Goal: Information Seeking & Learning: Learn about a topic

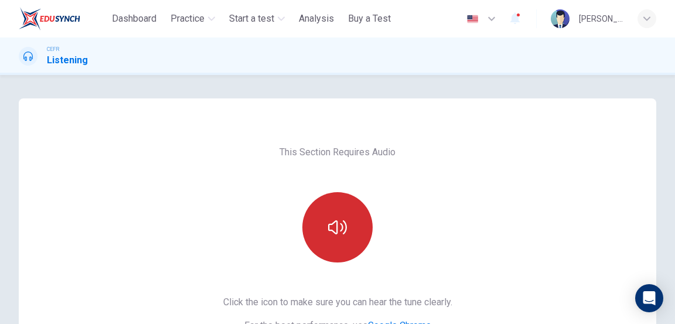
click at [335, 241] on button "button" at bounding box center [338, 227] width 70 height 70
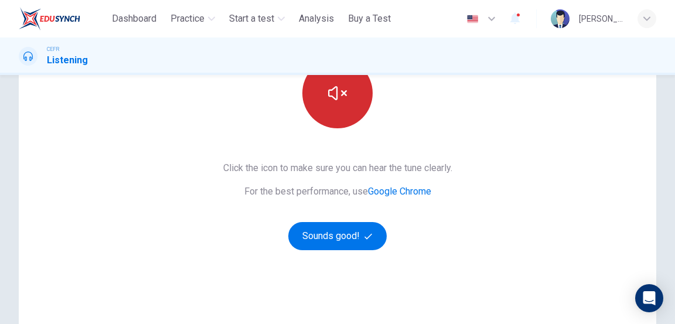
scroll to position [154, 0]
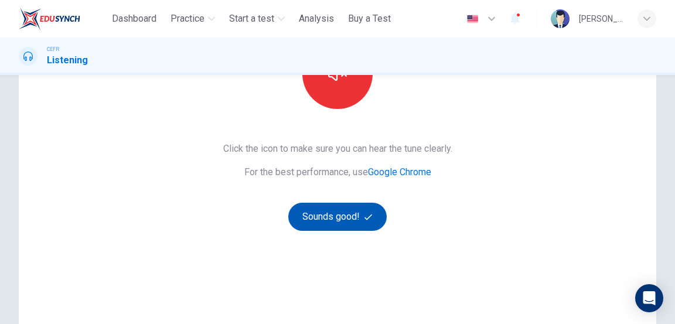
click at [352, 222] on button "Sounds good!" at bounding box center [337, 217] width 98 height 28
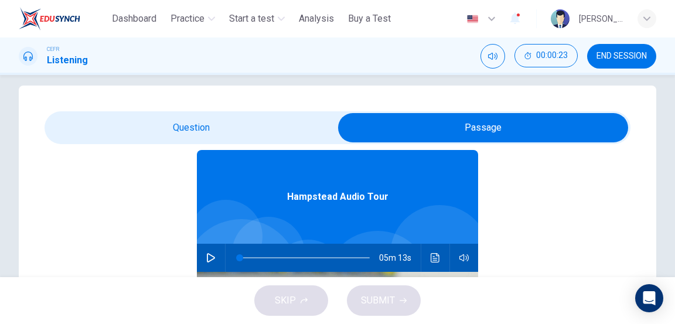
scroll to position [66, 0]
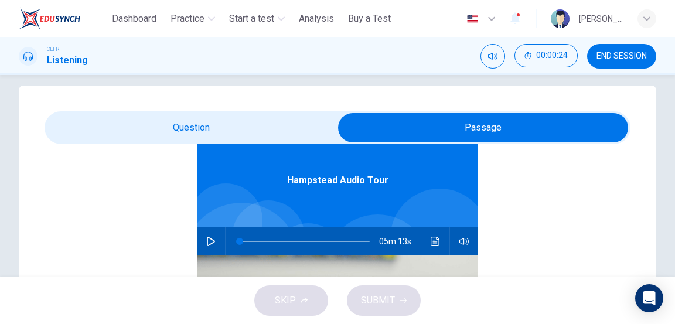
click at [208, 246] on button "button" at bounding box center [211, 241] width 19 height 28
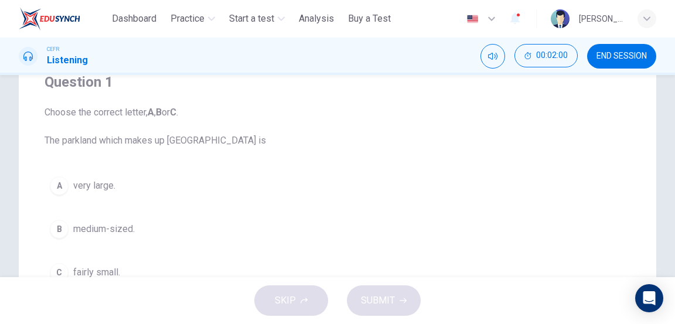
scroll to position [104, 0]
click at [348, 185] on button "A very large." at bounding box center [338, 184] width 586 height 29
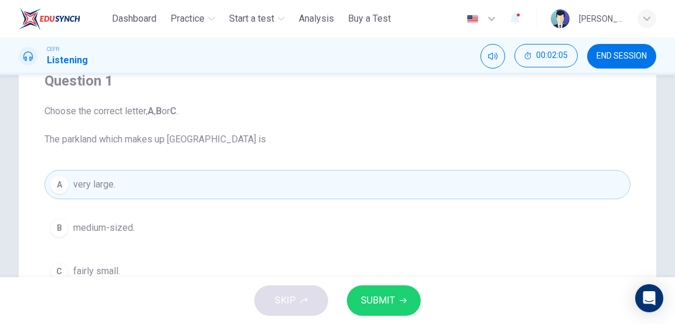
click at [393, 293] on span "SUBMIT" at bounding box center [378, 301] width 34 height 16
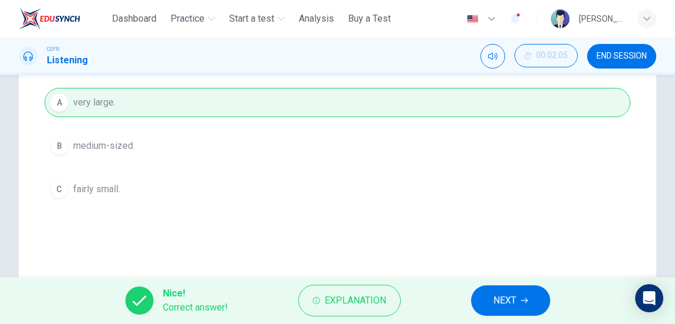
scroll to position [180, 0]
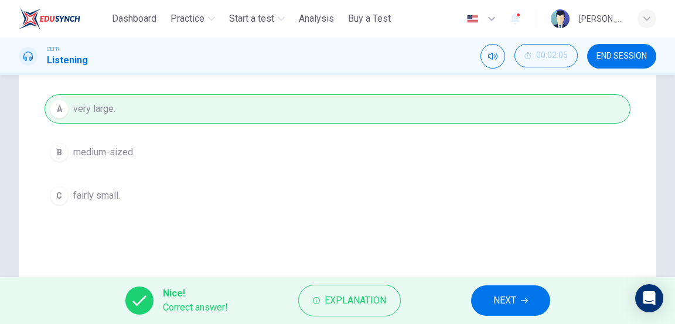
click at [514, 298] on span "NEXT" at bounding box center [505, 301] width 23 height 16
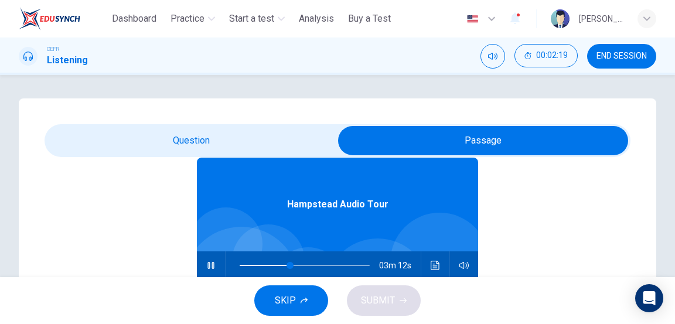
scroll to position [66, 0]
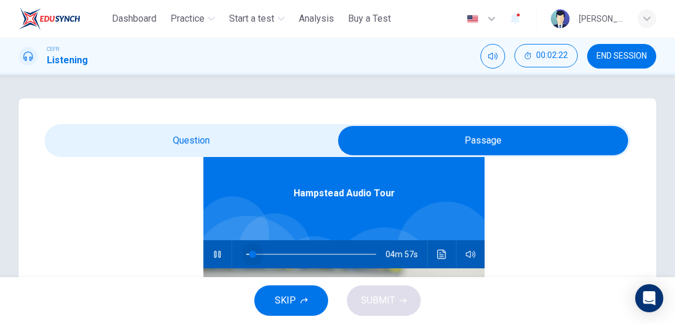
type input "*"
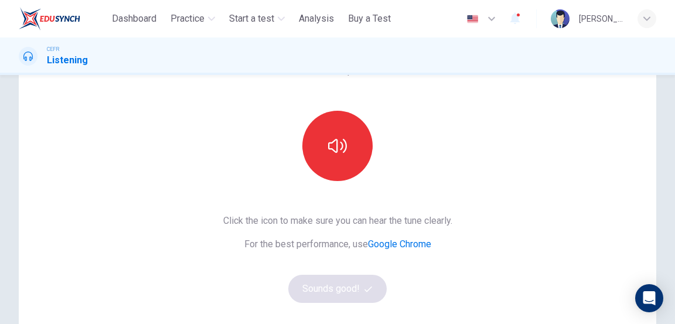
scroll to position [73, 0]
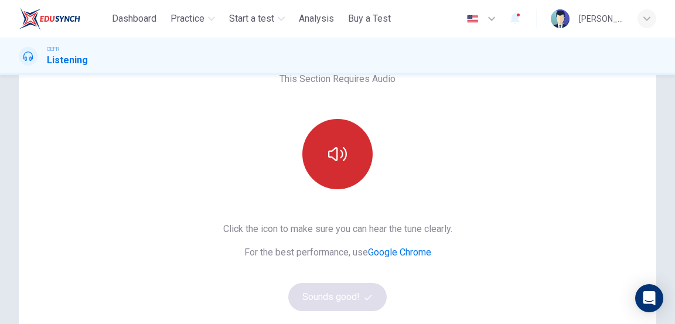
click at [347, 162] on button "button" at bounding box center [338, 154] width 70 height 70
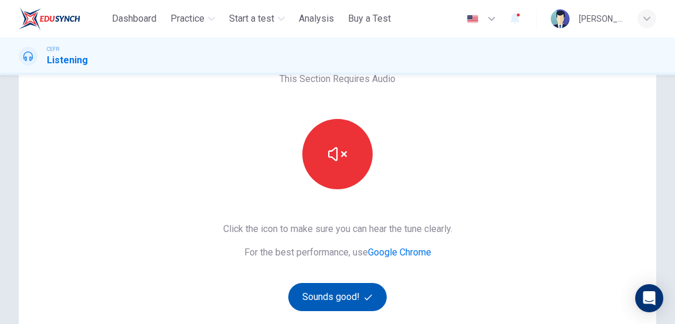
click at [357, 293] on button "Sounds good!" at bounding box center [337, 297] width 98 height 28
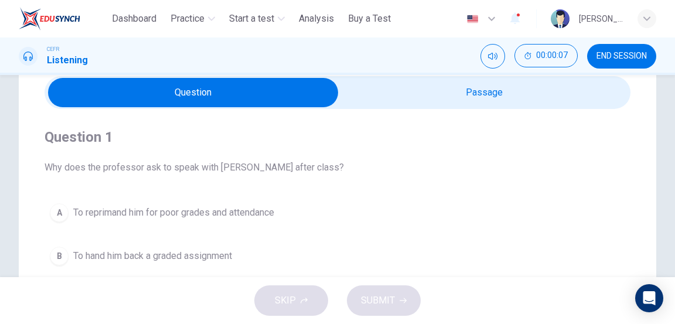
scroll to position [53, 0]
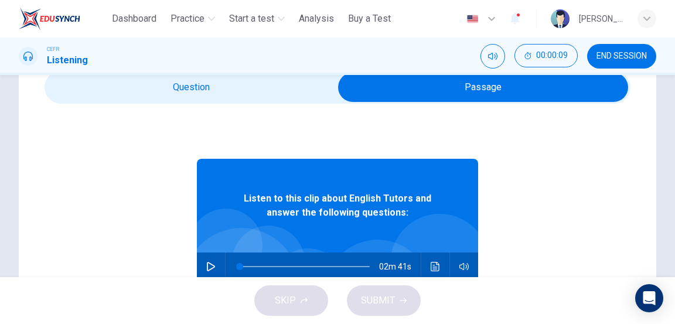
click at [216, 264] on button "button" at bounding box center [211, 267] width 19 height 28
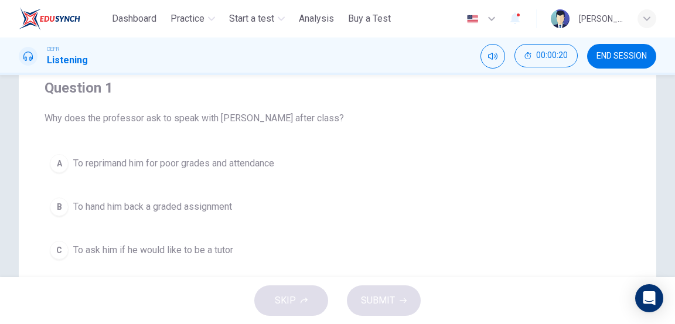
scroll to position [101, 0]
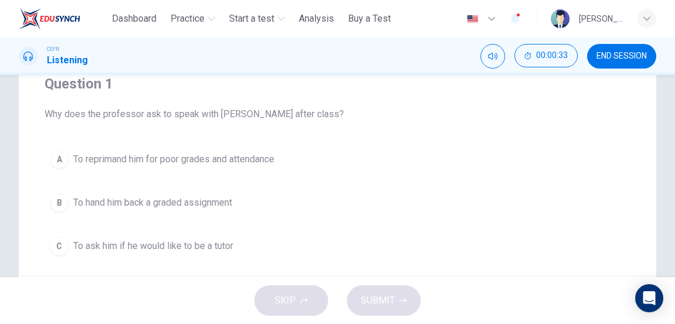
click at [79, 246] on span "To ask him if he would like to be a tutor" at bounding box center [153, 246] width 160 height 14
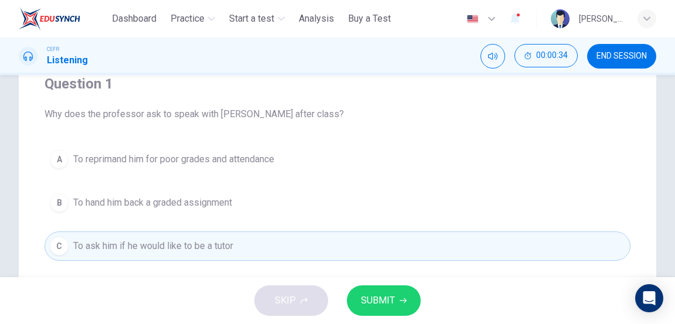
click at [390, 301] on span "SUBMIT" at bounding box center [378, 301] width 34 height 16
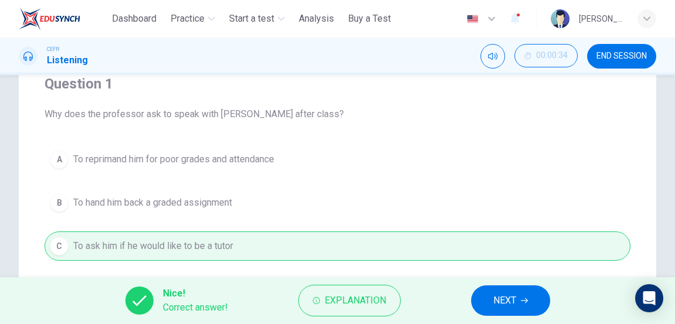
click at [503, 295] on span "NEXT" at bounding box center [505, 301] width 23 height 16
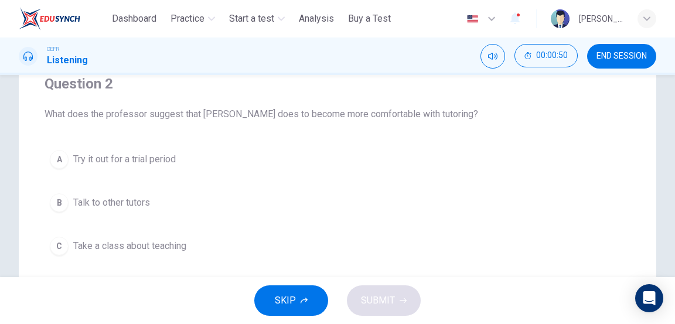
scroll to position [100, 0]
click at [68, 151] on button "A Try it out for a trial period" at bounding box center [338, 160] width 586 height 29
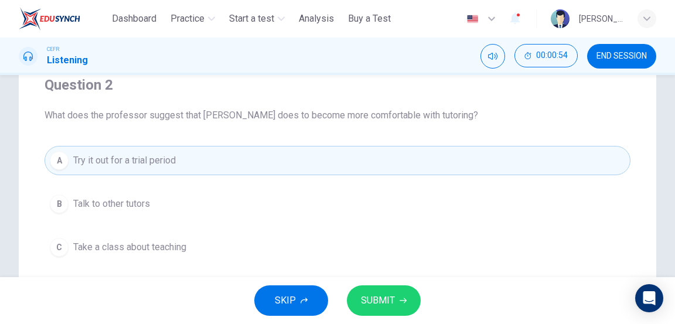
click at [396, 294] on button "SUBMIT" at bounding box center [384, 301] width 74 height 30
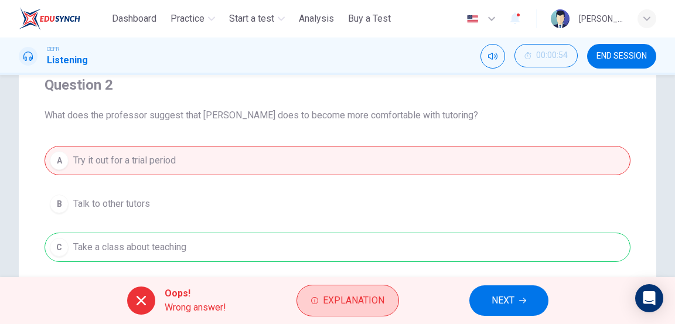
click at [374, 300] on span "Explanation" at bounding box center [354, 301] width 62 height 16
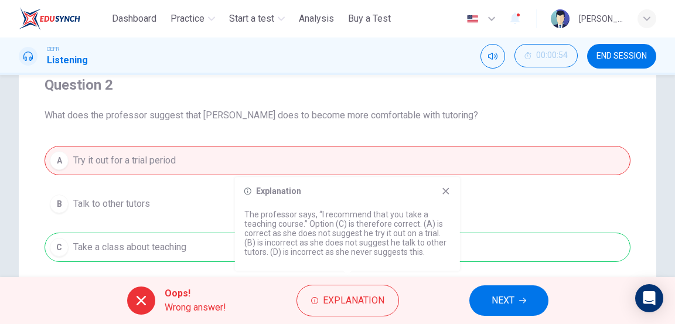
click at [505, 294] on span "NEXT" at bounding box center [503, 301] width 23 height 16
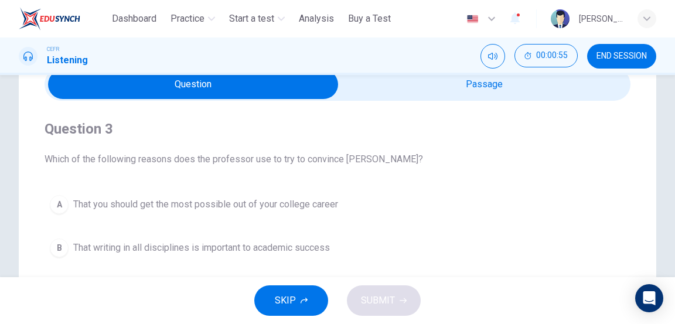
scroll to position [56, 0]
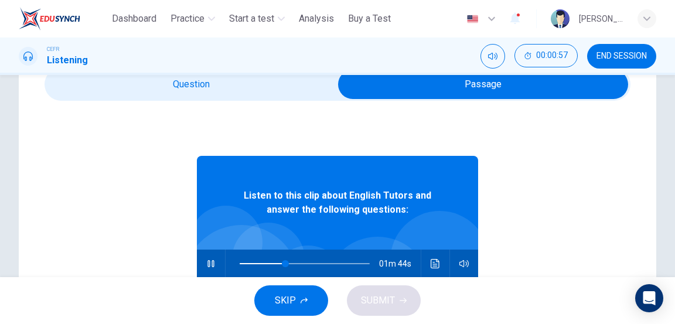
click at [211, 265] on icon "button" at bounding box center [210, 263] width 9 height 9
click at [210, 263] on icon "button" at bounding box center [210, 263] width 9 height 9
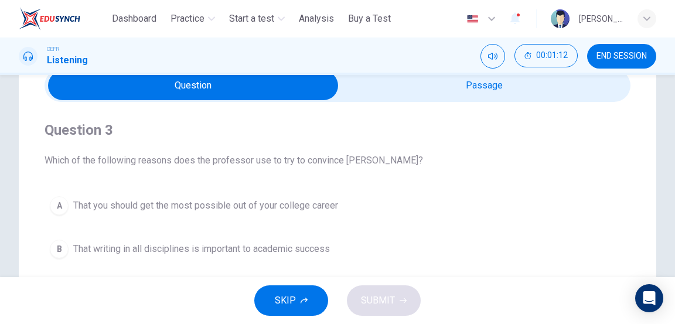
scroll to position [59, 0]
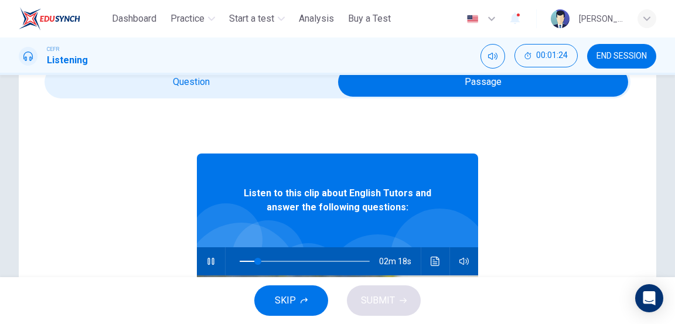
click at [208, 263] on icon "button" at bounding box center [211, 261] width 6 height 7
click at [212, 260] on icon "button" at bounding box center [211, 261] width 6 height 7
click at [209, 260] on icon "button" at bounding box center [211, 261] width 6 height 7
click at [209, 260] on icon "button" at bounding box center [210, 261] width 9 height 9
type input "**"
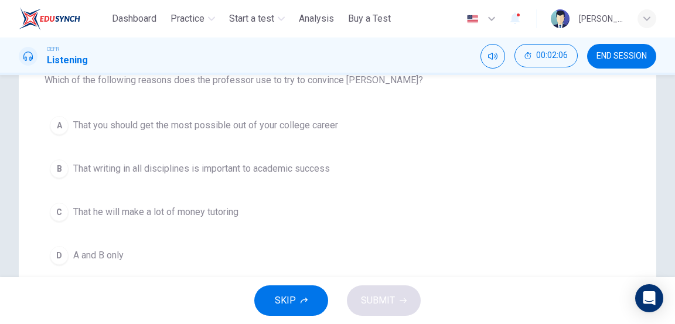
scroll to position [134, 0]
click at [91, 115] on button "A That you should get the most possible out of your college career" at bounding box center [338, 126] width 586 height 29
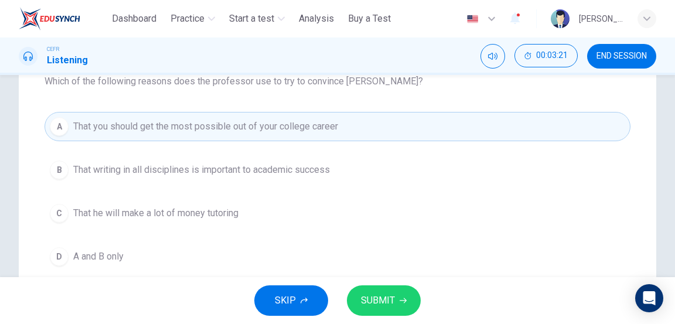
click at [78, 252] on span "A and B only" at bounding box center [98, 257] width 50 height 14
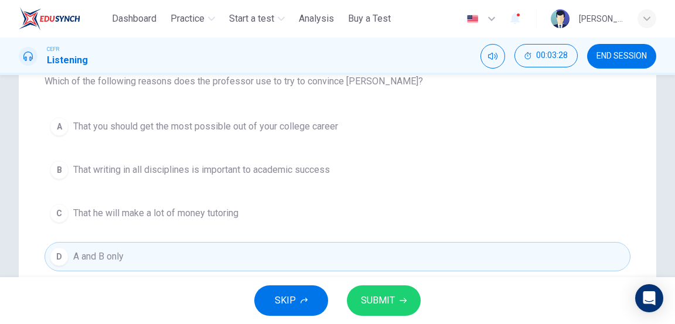
click at [373, 303] on span "SUBMIT" at bounding box center [378, 301] width 34 height 16
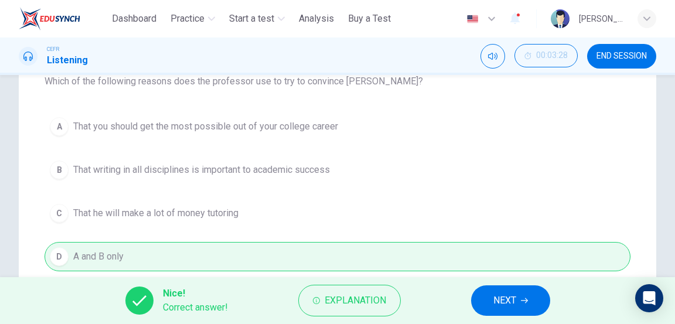
click at [505, 293] on span "NEXT" at bounding box center [505, 301] width 23 height 16
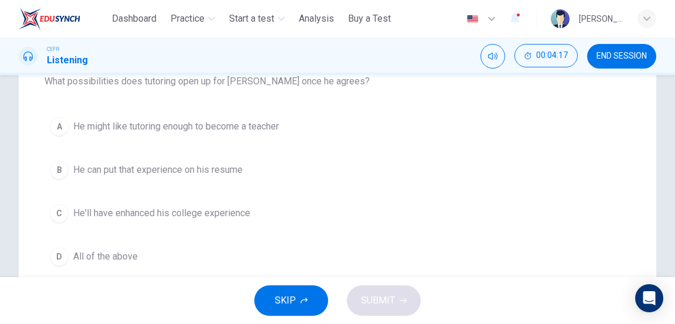
click at [218, 210] on span "He'll have enhanced his college experience" at bounding box center [161, 213] width 177 height 14
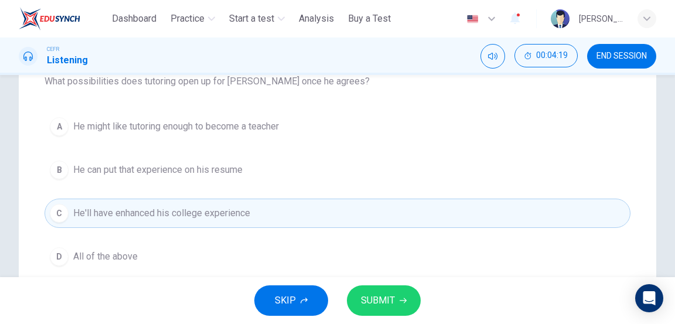
click at [380, 305] on span "SUBMIT" at bounding box center [378, 301] width 34 height 16
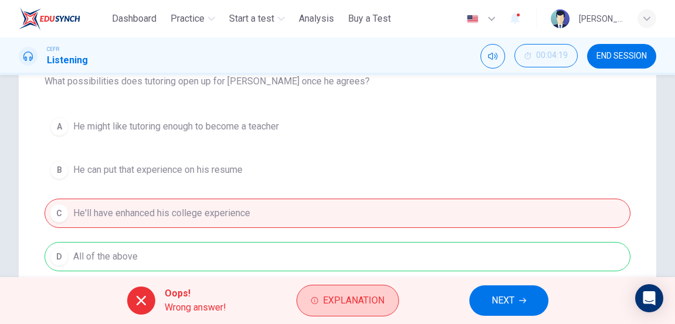
click at [334, 295] on span "Explanation" at bounding box center [354, 301] width 62 height 16
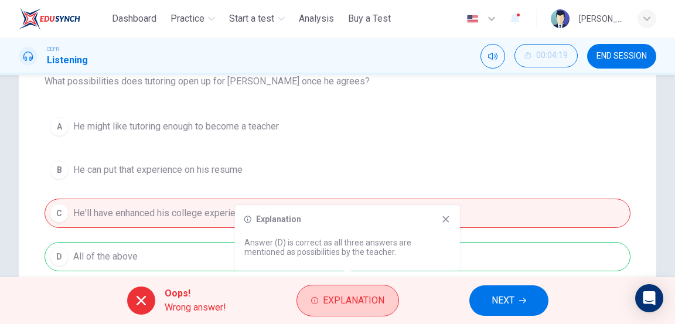
click at [338, 302] on span "Explanation" at bounding box center [354, 301] width 62 height 16
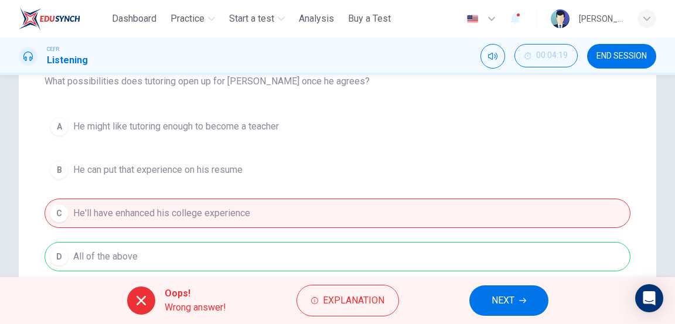
click at [502, 304] on span "NEXT" at bounding box center [503, 301] width 23 height 16
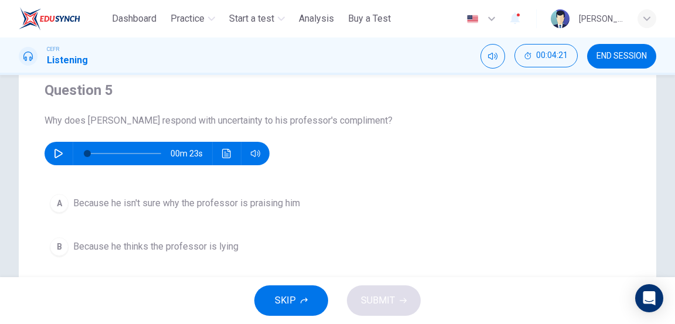
scroll to position [102, 0]
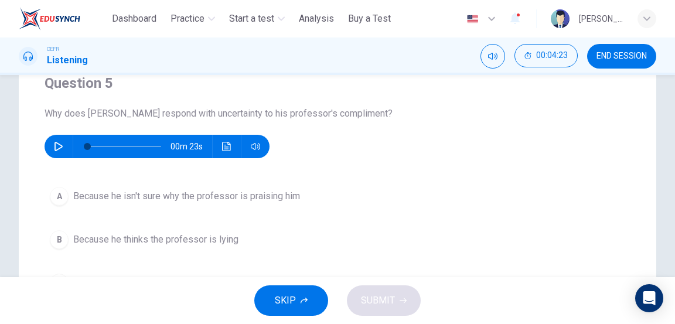
click at [57, 145] on icon "button" at bounding box center [58, 146] width 9 height 9
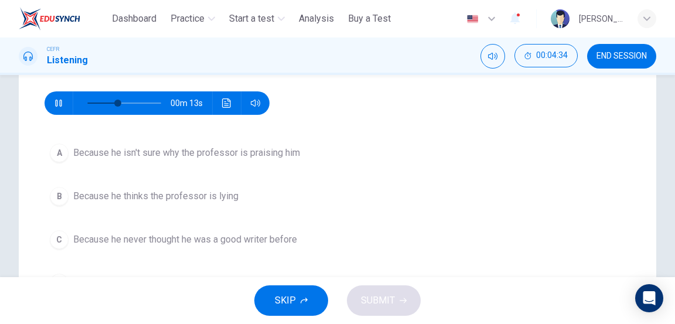
scroll to position [147, 0]
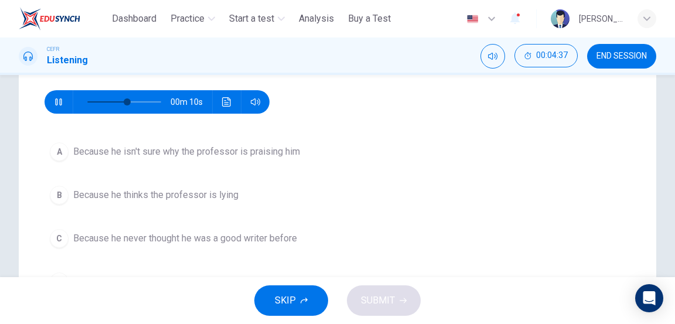
click at [69, 236] on button "C Because he never thought he was a good writer before" at bounding box center [338, 238] width 586 height 29
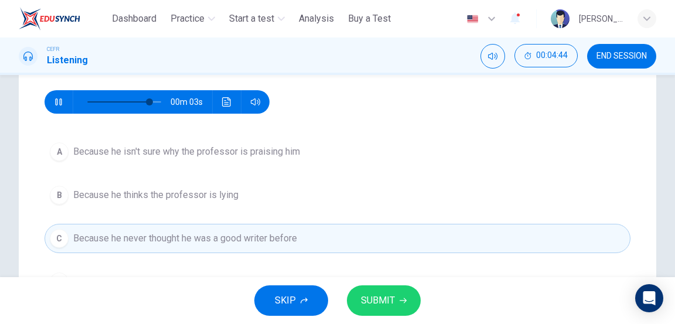
click at [55, 98] on icon "button" at bounding box center [58, 101] width 9 height 9
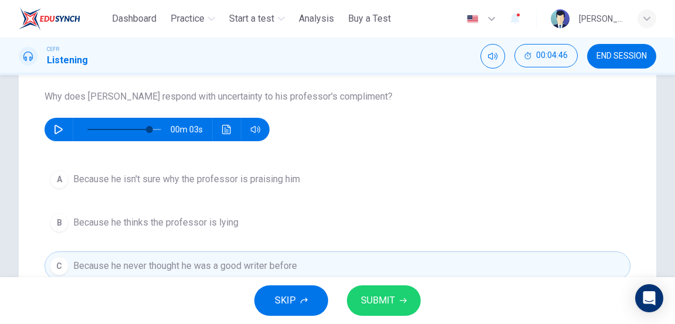
scroll to position [118, 0]
click at [57, 132] on icon "button" at bounding box center [58, 129] width 9 height 9
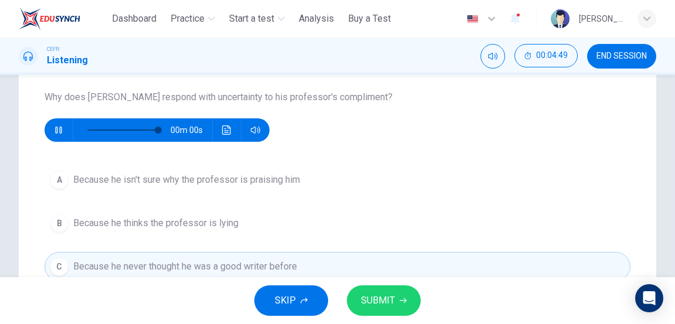
type input "*"
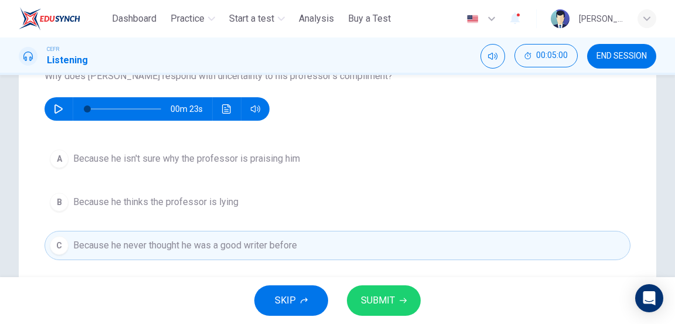
scroll to position [142, 0]
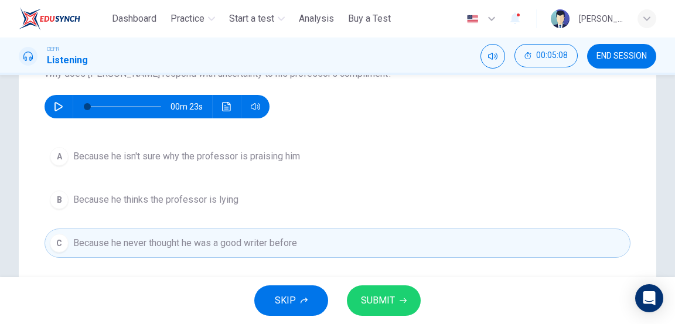
click at [389, 306] on span "SUBMIT" at bounding box center [378, 301] width 34 height 16
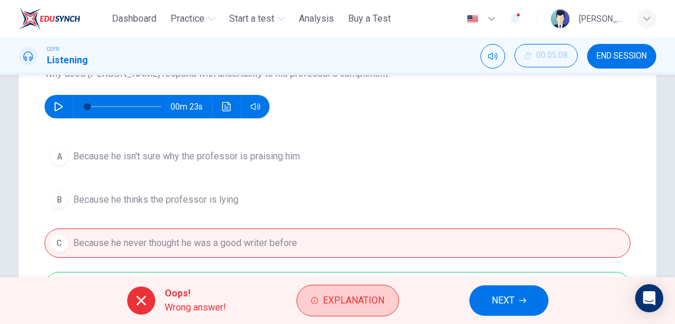
click at [338, 297] on span "Explanation" at bounding box center [354, 301] width 62 height 16
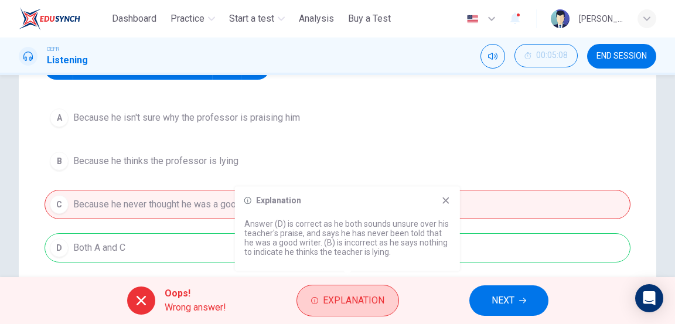
scroll to position [179, 0]
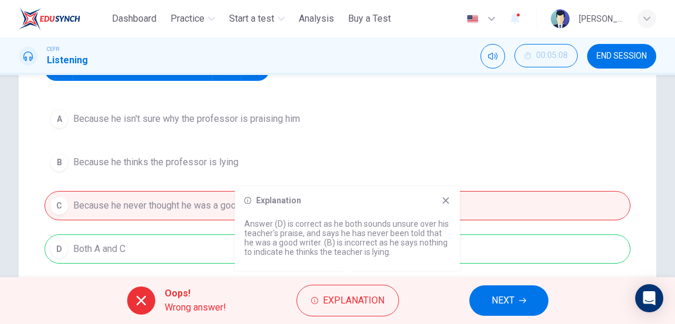
click at [444, 190] on div "Explanation Answer (D) is correct as he both sounds unsure over his teacher's p…" at bounding box center [347, 228] width 225 height 84
click at [445, 201] on icon at bounding box center [445, 200] width 9 height 9
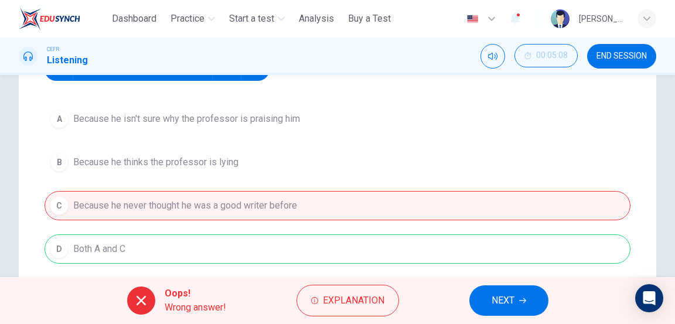
click at [501, 296] on span "NEXT" at bounding box center [503, 301] width 23 height 16
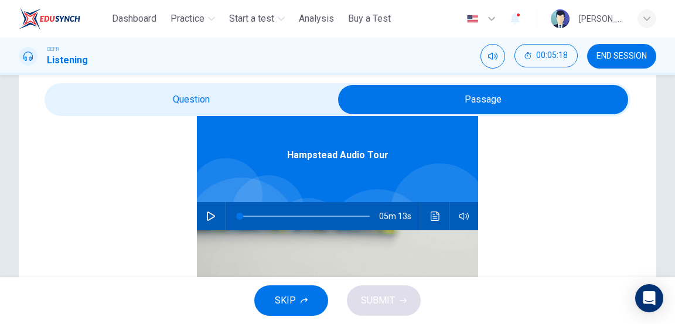
scroll to position [66, 0]
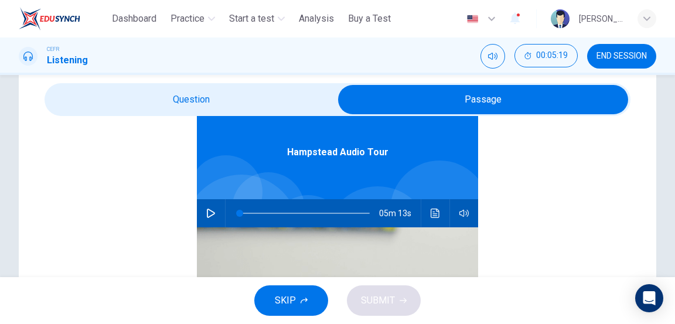
click at [203, 214] on button "button" at bounding box center [211, 213] width 19 height 28
type input "*"
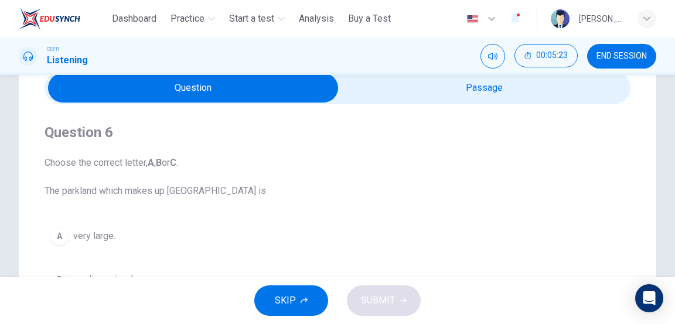
scroll to position [55, 0]
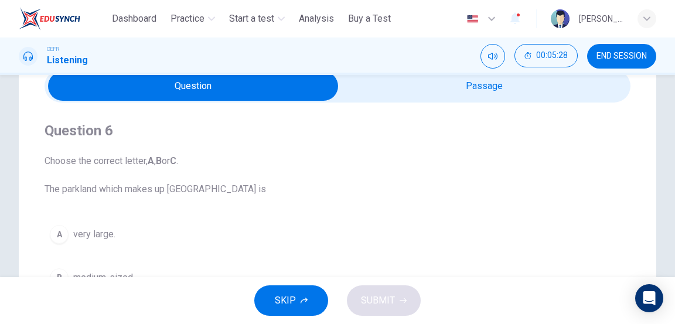
click at [206, 236] on button "A very large." at bounding box center [338, 234] width 586 height 29
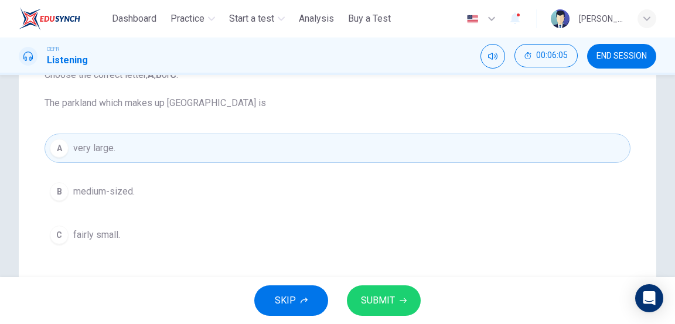
scroll to position [141, 0]
click at [386, 293] on span "SUBMIT" at bounding box center [378, 301] width 34 height 16
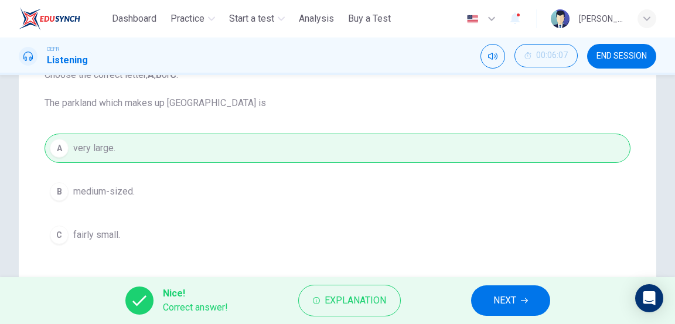
click at [508, 301] on span "NEXT" at bounding box center [505, 301] width 23 height 16
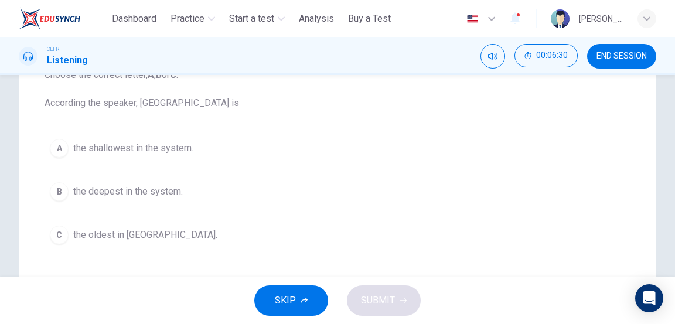
click at [159, 188] on span "the deepest in the system." at bounding box center [128, 192] width 110 height 14
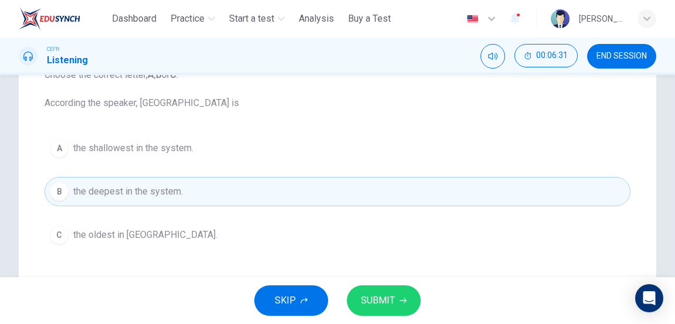
click at [395, 303] on button "SUBMIT" at bounding box center [384, 301] width 74 height 30
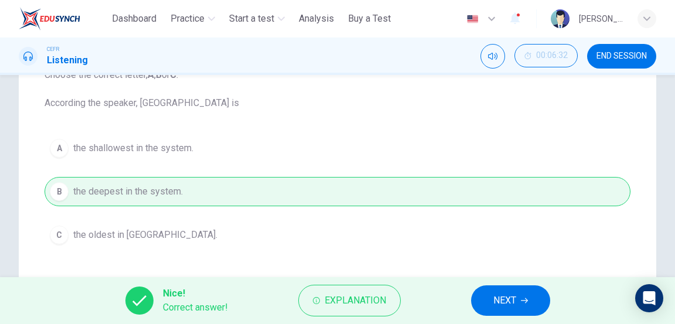
click at [505, 297] on span "NEXT" at bounding box center [505, 301] width 23 height 16
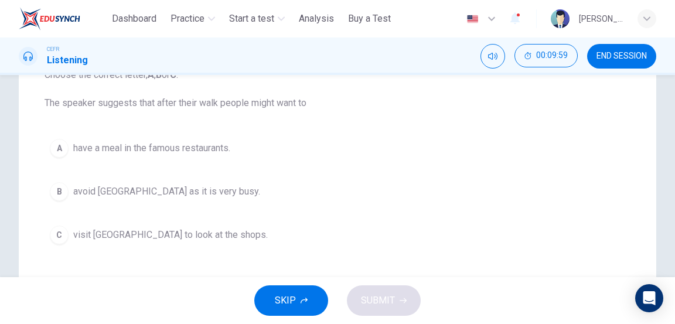
click at [331, 245] on button "C visit [GEOGRAPHIC_DATA] to look at the shops." at bounding box center [338, 234] width 586 height 29
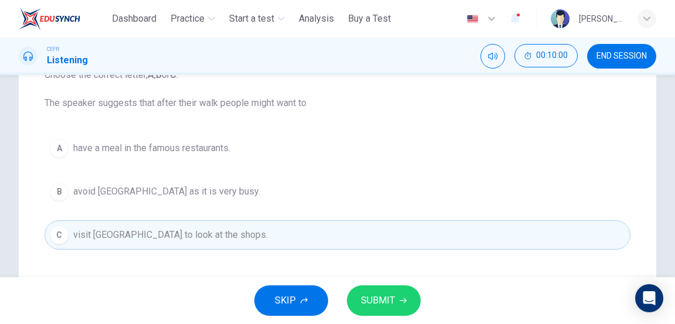
click at [389, 304] on span "SUBMIT" at bounding box center [378, 301] width 34 height 16
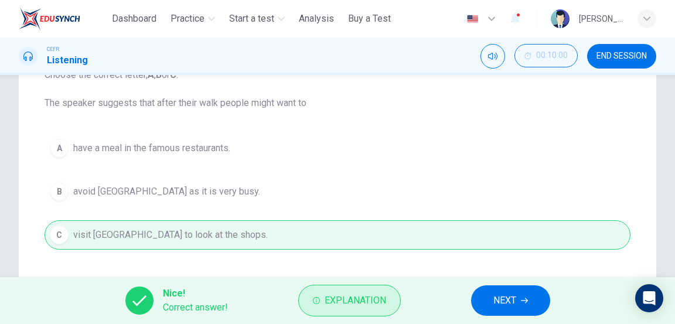
click at [366, 294] on span "Explanation" at bounding box center [356, 301] width 62 height 16
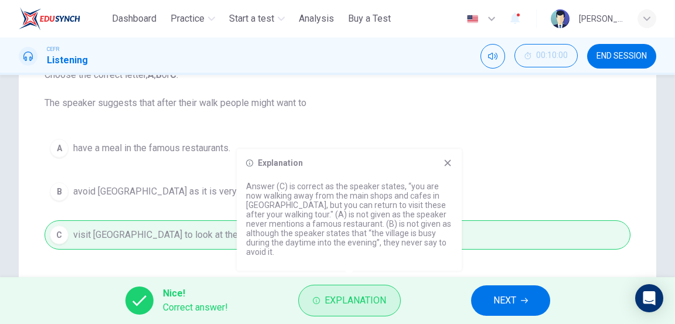
click at [366, 294] on span "Explanation" at bounding box center [356, 301] width 62 height 16
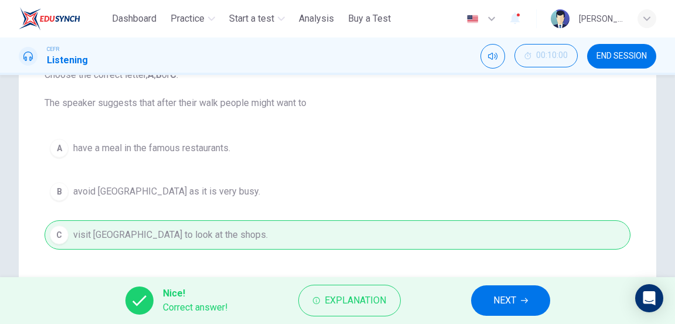
click at [505, 305] on span "NEXT" at bounding box center [505, 301] width 23 height 16
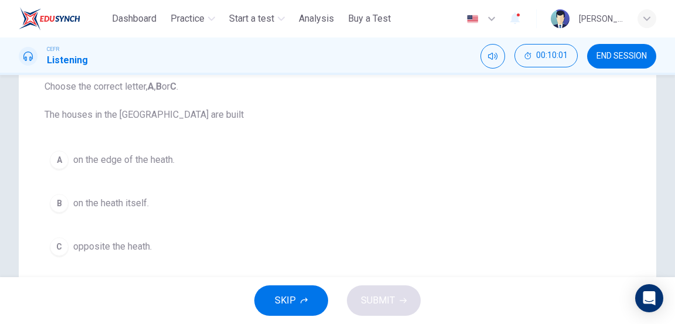
scroll to position [128, 0]
click at [337, 250] on button "C opposite the heath." at bounding box center [338, 247] width 586 height 29
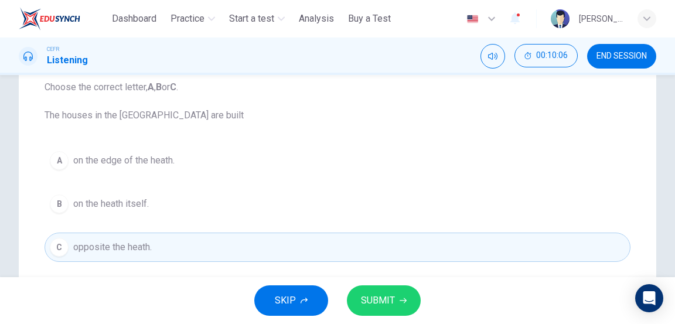
click at [387, 300] on span "SUBMIT" at bounding box center [378, 301] width 34 height 16
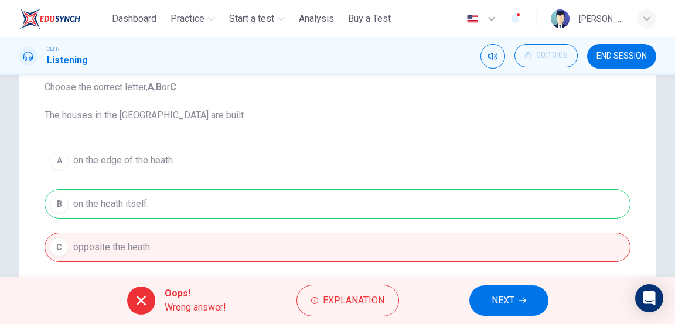
click at [511, 298] on span "NEXT" at bounding box center [503, 301] width 23 height 16
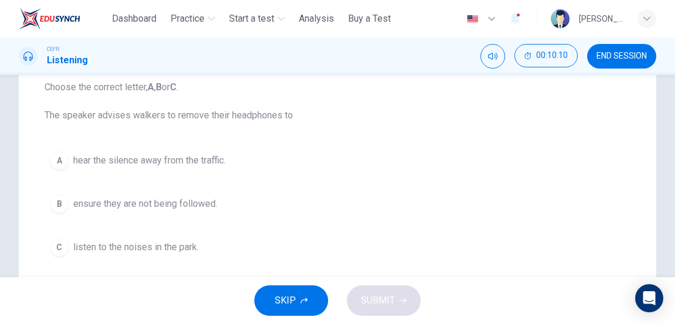
click at [369, 158] on button "A hear the silence away from the traffic." at bounding box center [338, 160] width 586 height 29
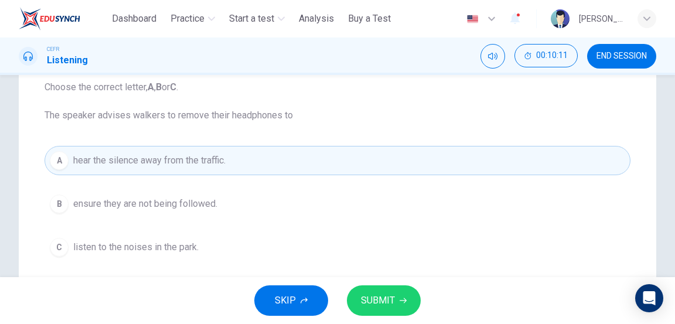
click at [406, 300] on button "SUBMIT" at bounding box center [384, 301] width 74 height 30
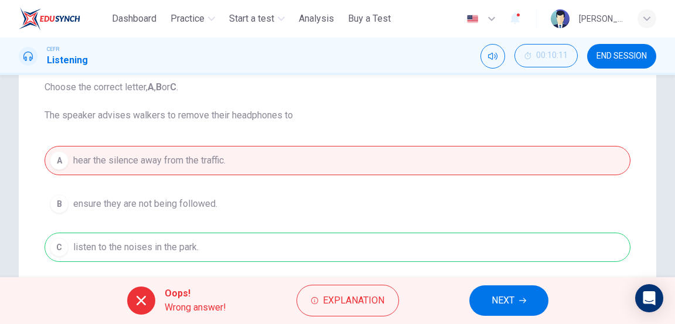
click at [504, 301] on span "NEXT" at bounding box center [503, 301] width 23 height 16
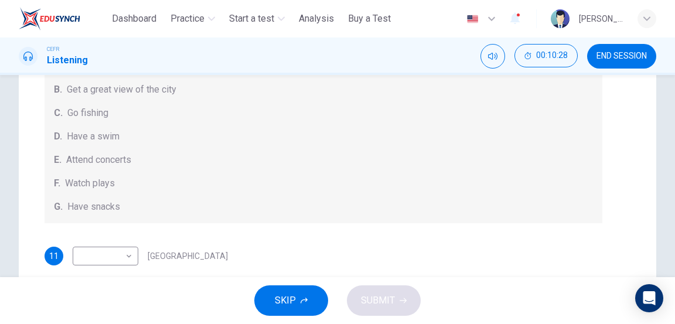
scroll to position [119, 0]
click at [129, 252] on body "This site uses cookies, as explained in our Privacy Policy . If you agree to th…" at bounding box center [337, 162] width 675 height 324
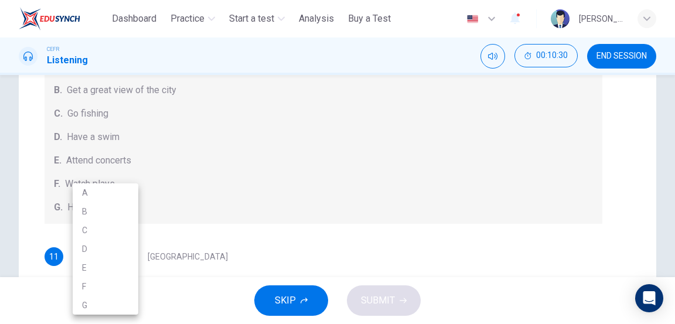
click at [213, 199] on div at bounding box center [337, 162] width 675 height 324
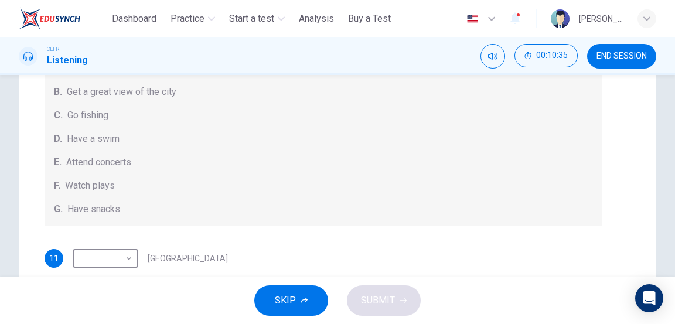
scroll to position [120, 0]
click at [124, 253] on body "This site uses cookies, as explained in our Privacy Policy . If you agree to th…" at bounding box center [337, 162] width 675 height 324
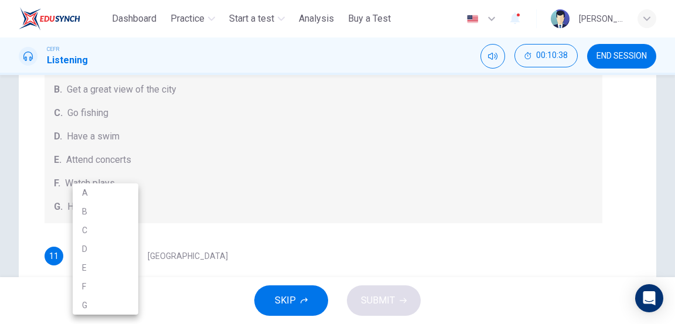
click at [121, 263] on li "E" at bounding box center [106, 268] width 66 height 19
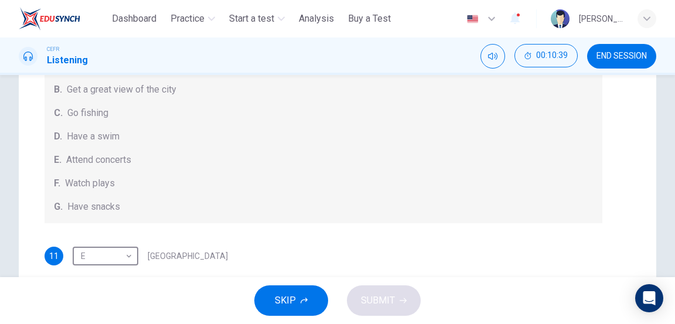
type input "*"
click at [385, 301] on span "SUBMIT" at bounding box center [378, 301] width 34 height 16
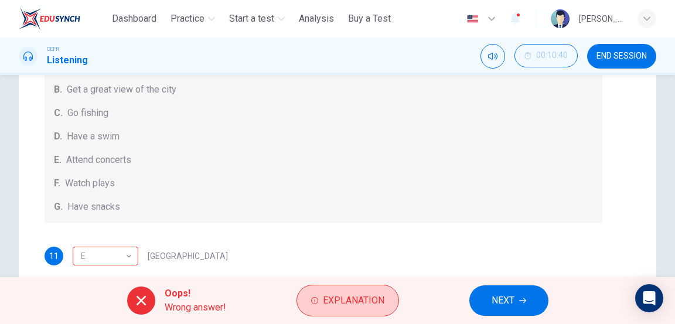
click at [369, 297] on span "Explanation" at bounding box center [354, 301] width 62 height 16
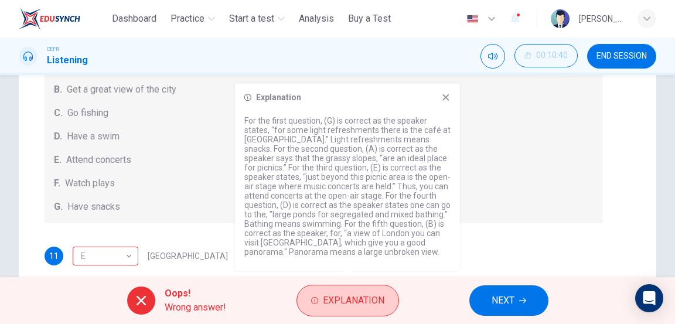
click at [372, 301] on span "Explanation" at bounding box center [354, 301] width 62 height 16
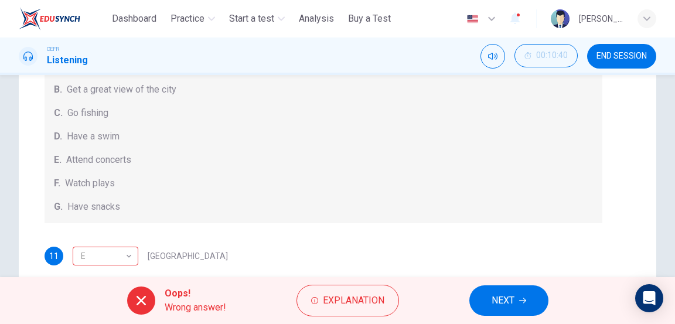
click at [266, 172] on div "Activities A. Have picnics B. Get a great view of the city C. Go fishing D. Hav…" at bounding box center [324, 124] width 558 height 197
click at [509, 287] on button "NEXT" at bounding box center [509, 301] width 79 height 30
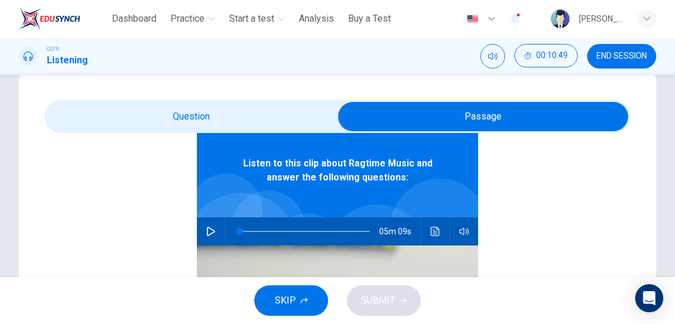
scroll to position [66, 0]
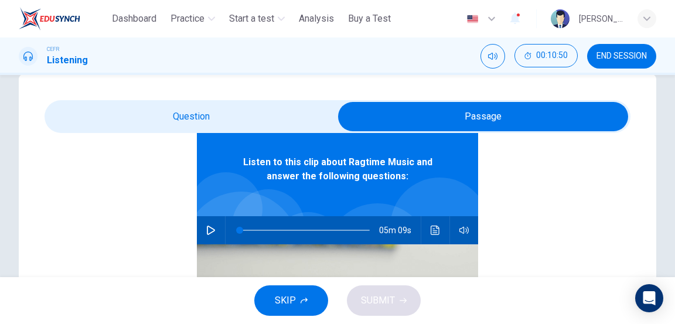
click at [213, 232] on icon "button" at bounding box center [211, 230] width 8 height 9
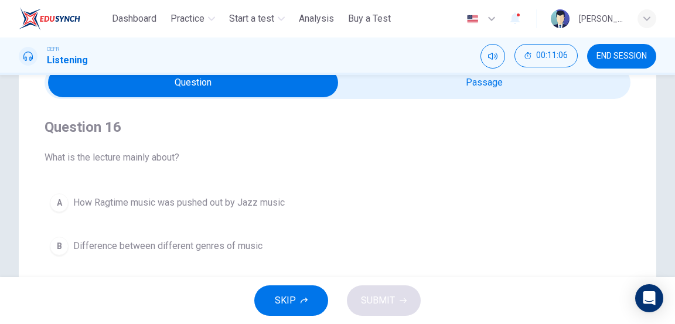
scroll to position [57, 0]
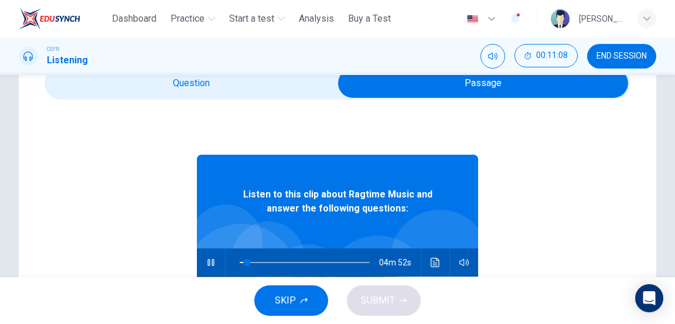
click at [212, 260] on icon "button" at bounding box center [211, 262] width 6 height 7
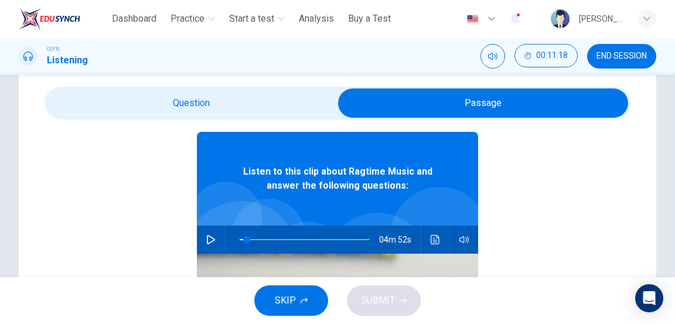
scroll to position [66, 0]
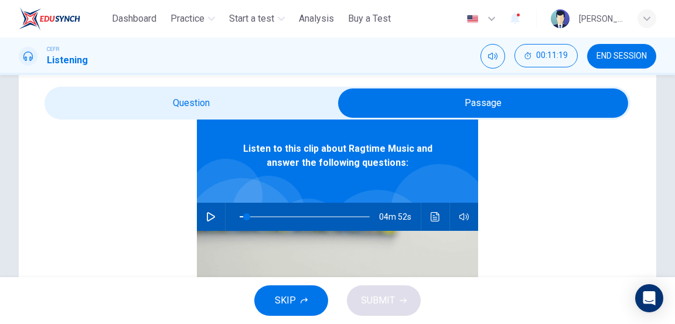
click at [213, 219] on icon "button" at bounding box center [210, 216] width 9 height 9
type input "*"
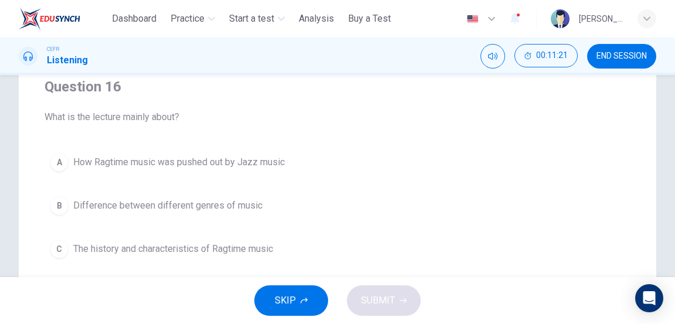
scroll to position [100, 0]
click at [265, 249] on span "The history and characteristics of Ragtime music" at bounding box center [173, 248] width 200 height 14
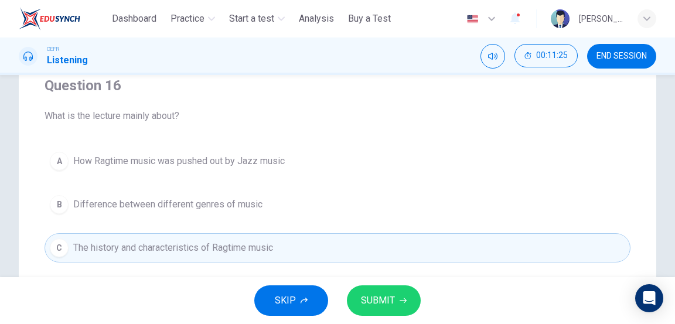
click at [400, 300] on icon "button" at bounding box center [403, 300] width 7 height 5
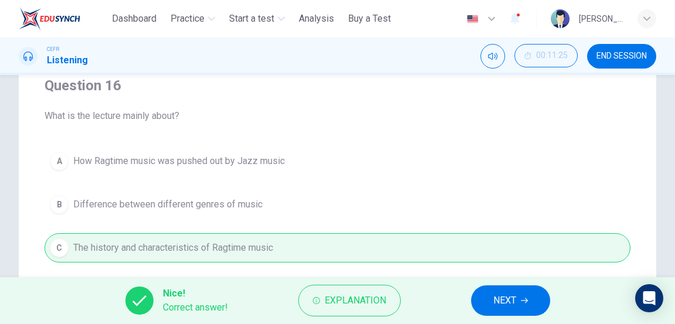
click at [518, 297] on button "NEXT" at bounding box center [510, 301] width 79 height 30
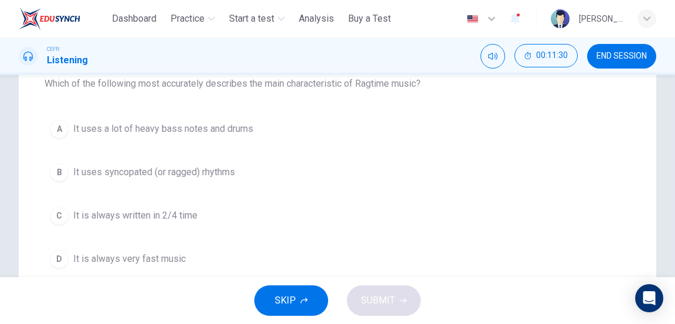
scroll to position [131, 0]
click at [107, 165] on button "B It uses syncopated (or ragged) rhythms" at bounding box center [338, 172] width 586 height 29
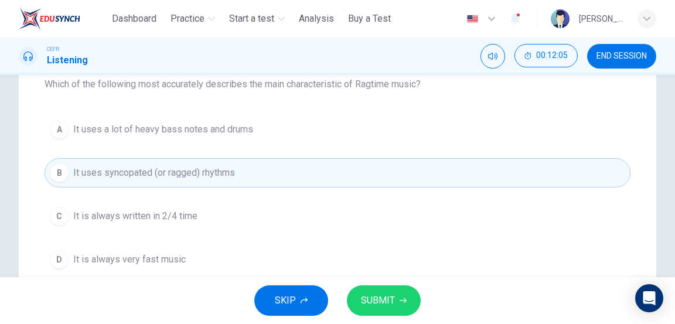
click at [395, 295] on button "SUBMIT" at bounding box center [384, 301] width 74 height 30
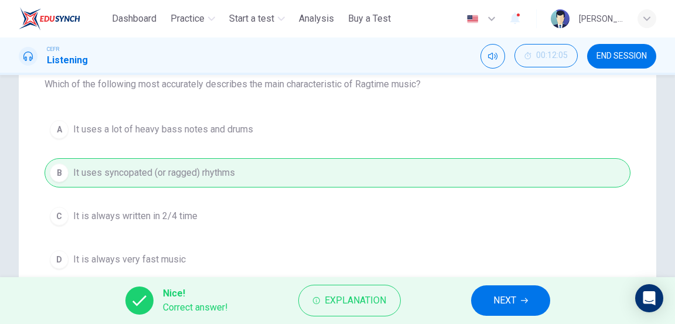
click at [507, 306] on span "NEXT" at bounding box center [505, 301] width 23 height 16
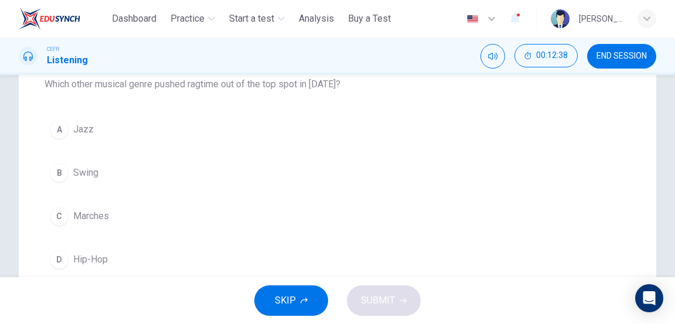
click at [84, 217] on span "Marches" at bounding box center [91, 216] width 36 height 14
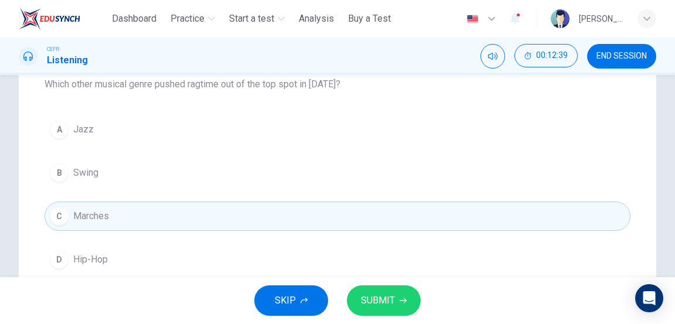
click at [377, 297] on span "SUBMIT" at bounding box center [378, 301] width 34 height 16
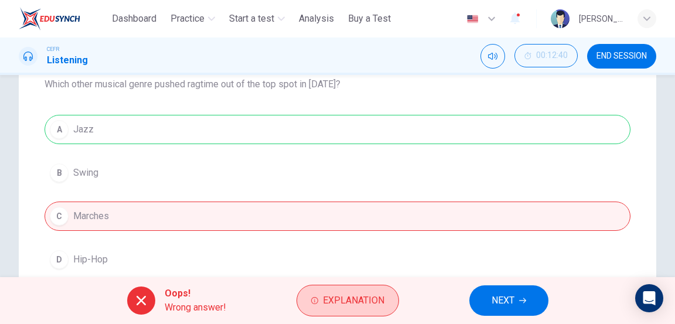
click at [357, 299] on span "Explanation" at bounding box center [354, 301] width 62 height 16
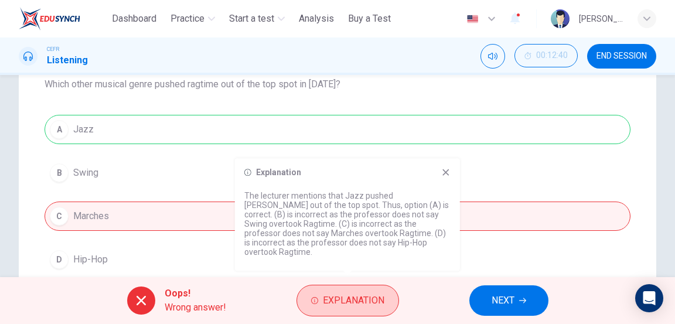
click at [366, 301] on span "Explanation" at bounding box center [354, 301] width 62 height 16
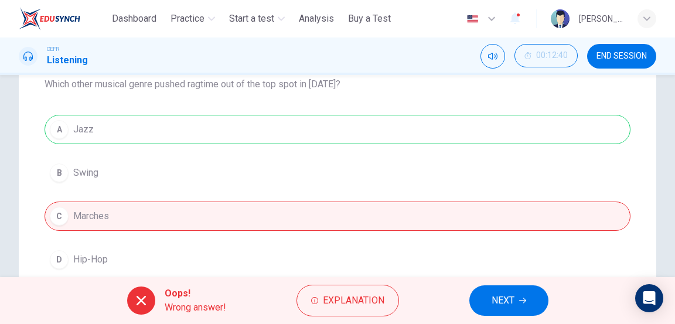
click at [512, 297] on span "NEXT" at bounding box center [503, 301] width 23 height 16
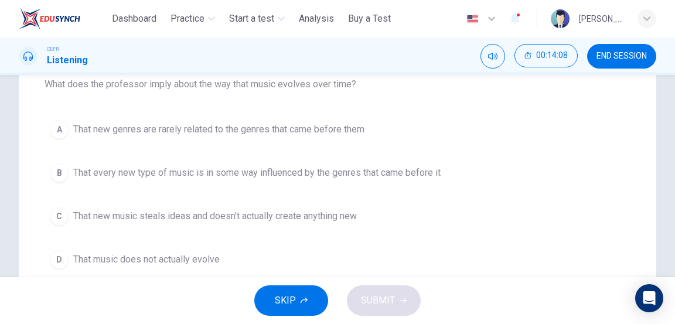
click at [421, 168] on span "That every new type of music is in some way influenced by the genres that came …" at bounding box center [257, 173] width 368 height 14
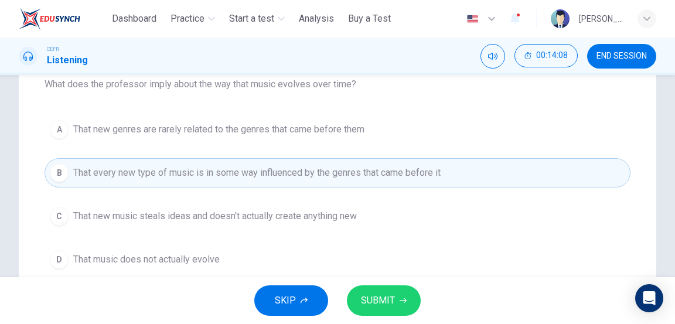
click at [389, 297] on span "SUBMIT" at bounding box center [378, 301] width 34 height 16
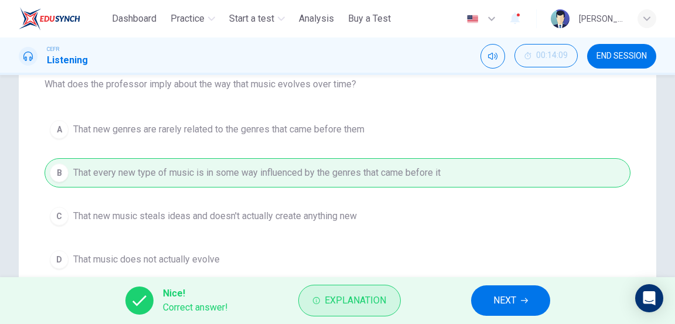
click at [373, 294] on span "Explanation" at bounding box center [356, 301] width 62 height 16
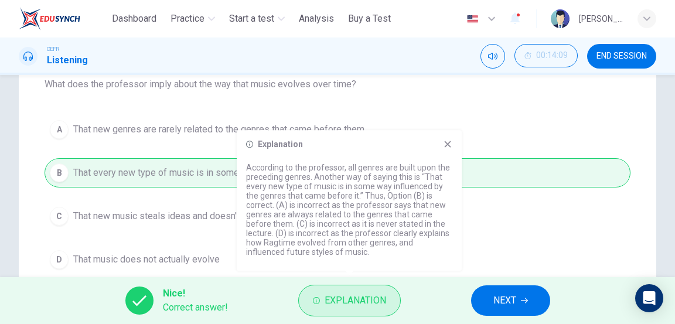
click at [375, 298] on span "Explanation" at bounding box center [356, 301] width 62 height 16
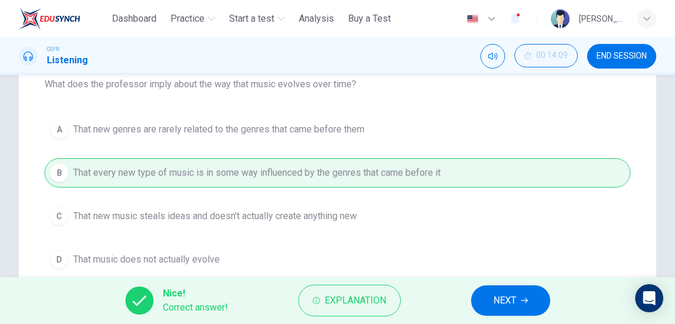
click at [492, 293] on button "NEXT" at bounding box center [510, 301] width 79 height 30
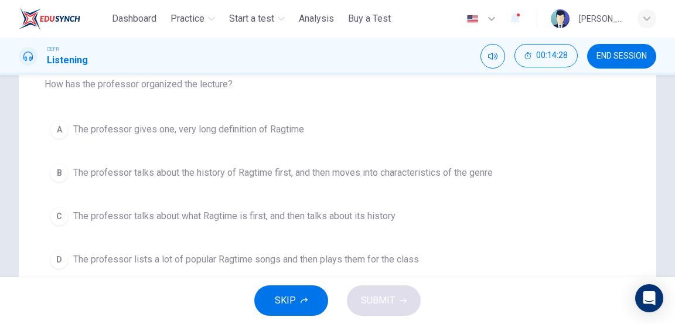
click at [408, 218] on button "C The professor talks about what Ragtime is first, and then talks about its his…" at bounding box center [338, 216] width 586 height 29
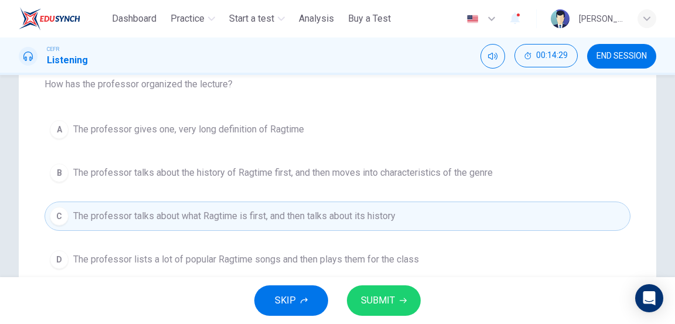
click at [393, 303] on span "SUBMIT" at bounding box center [378, 301] width 34 height 16
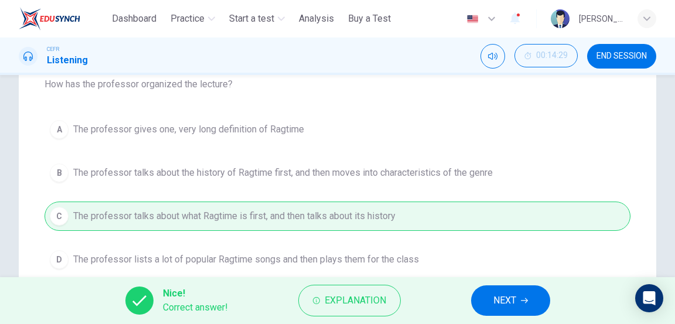
click at [520, 304] on button "NEXT" at bounding box center [510, 301] width 79 height 30
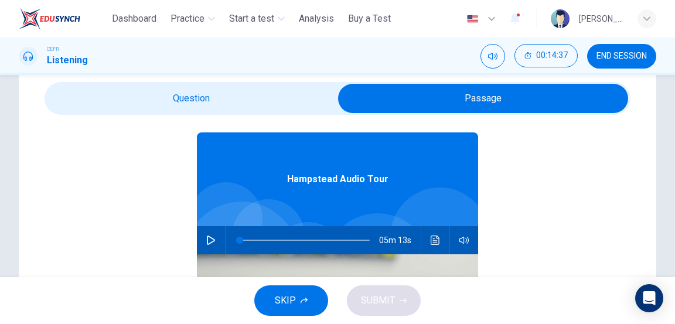
scroll to position [52, 0]
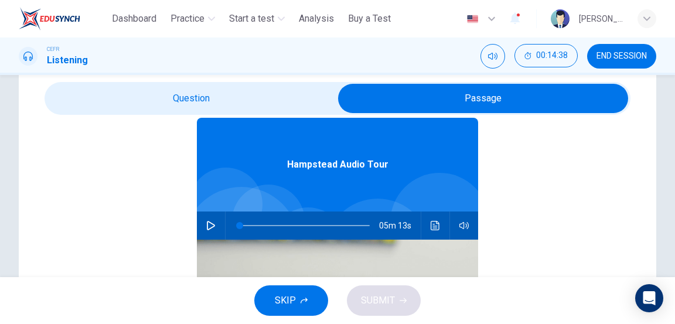
click at [217, 229] on button "button" at bounding box center [211, 226] width 19 height 28
type input "*"
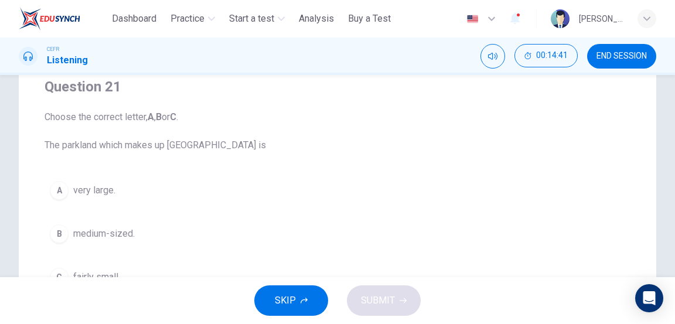
scroll to position [118, 0]
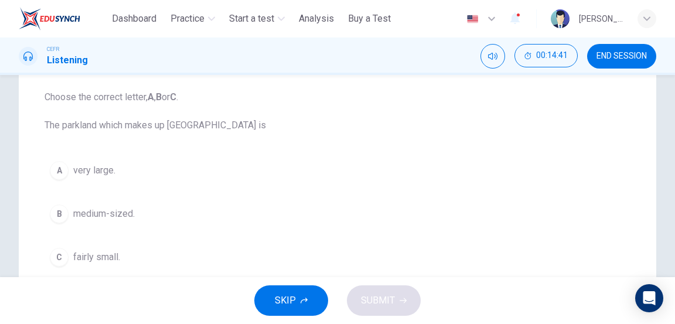
click at [358, 170] on button "A very large." at bounding box center [338, 170] width 586 height 29
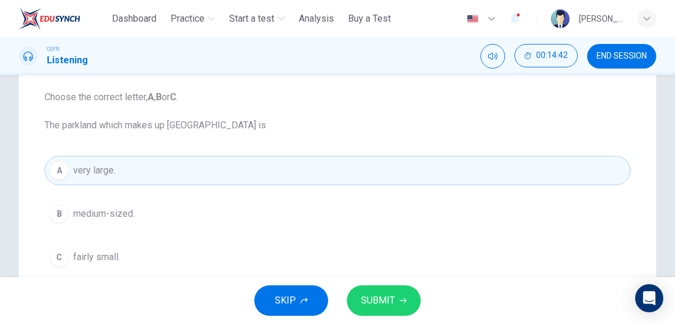
click at [405, 299] on icon "button" at bounding box center [403, 300] width 7 height 7
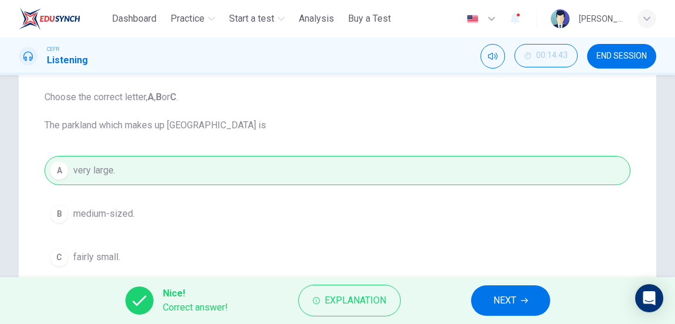
click at [507, 303] on span "NEXT" at bounding box center [505, 301] width 23 height 16
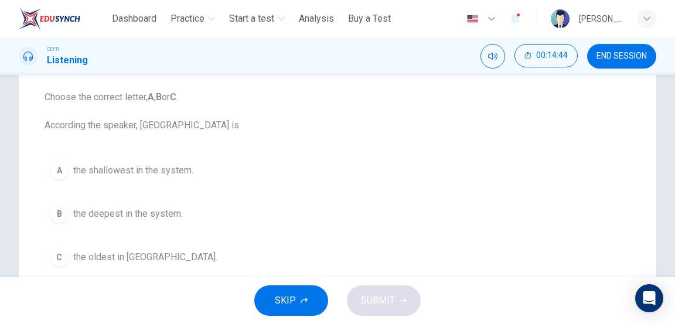
click at [366, 208] on button "B the deepest in the system." at bounding box center [338, 213] width 586 height 29
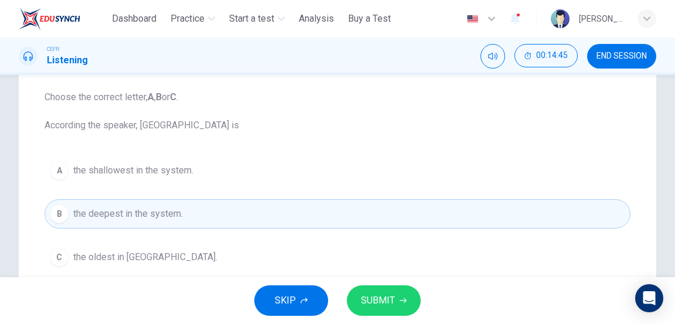
click at [396, 301] on button "SUBMIT" at bounding box center [384, 301] width 74 height 30
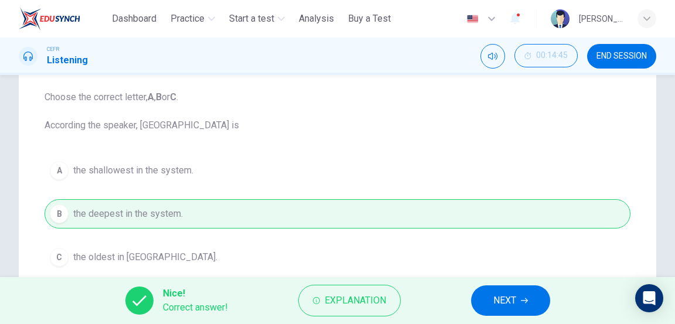
click at [505, 299] on span "NEXT" at bounding box center [505, 301] width 23 height 16
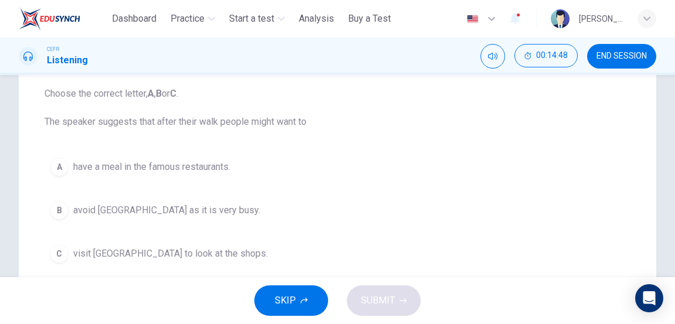
scroll to position [122, 0]
click at [368, 249] on button "C visit [GEOGRAPHIC_DATA] to look at the shops." at bounding box center [338, 253] width 586 height 29
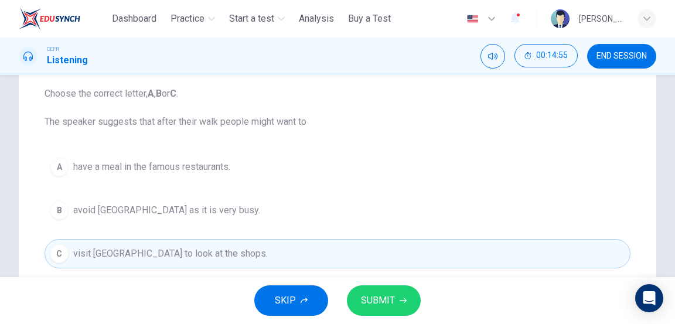
click at [386, 300] on span "SUBMIT" at bounding box center [378, 301] width 34 height 16
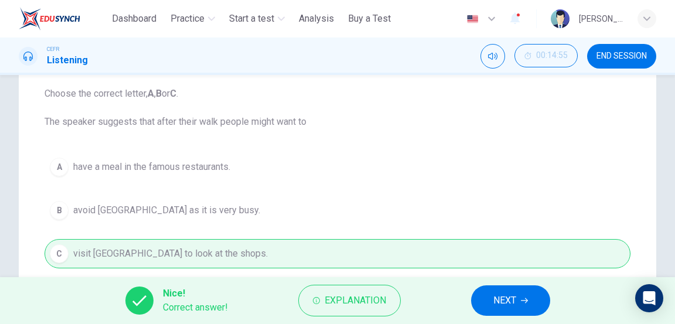
click at [504, 301] on span "NEXT" at bounding box center [505, 301] width 23 height 16
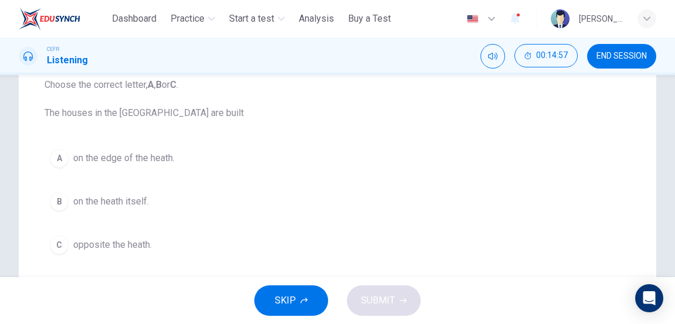
scroll to position [130, 0]
click at [370, 239] on button "C opposite the heath." at bounding box center [338, 246] width 586 height 29
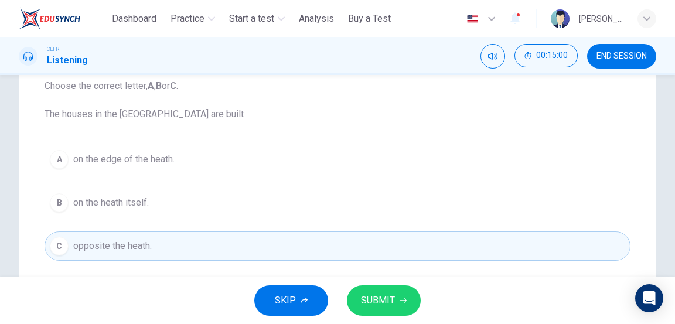
click at [395, 297] on button "SUBMIT" at bounding box center [384, 301] width 74 height 30
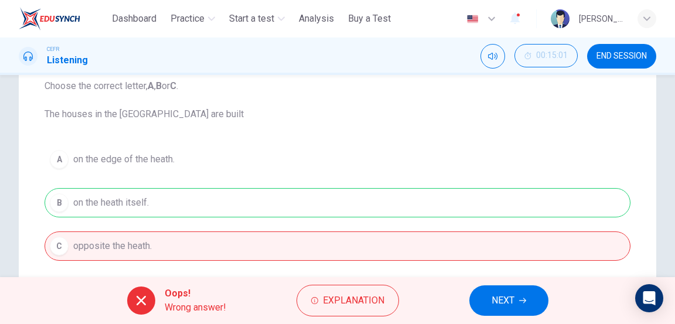
click at [503, 308] on span "NEXT" at bounding box center [503, 301] width 23 height 16
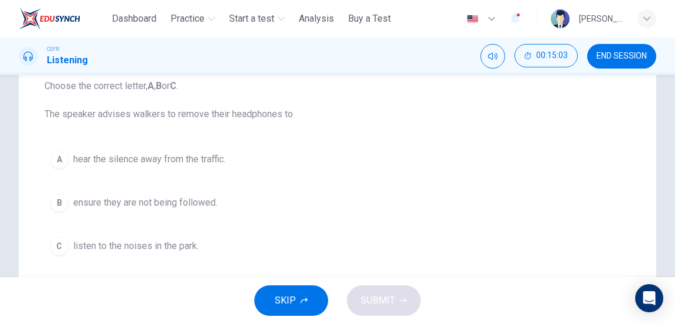
click at [404, 146] on button "A hear the silence away from the traffic." at bounding box center [338, 159] width 586 height 29
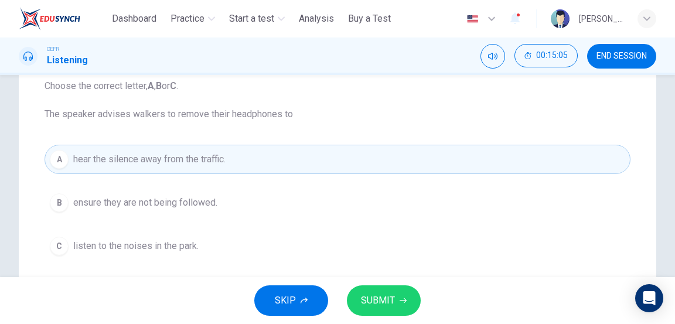
click at [376, 245] on button "C listen to the noises in the park." at bounding box center [338, 246] width 586 height 29
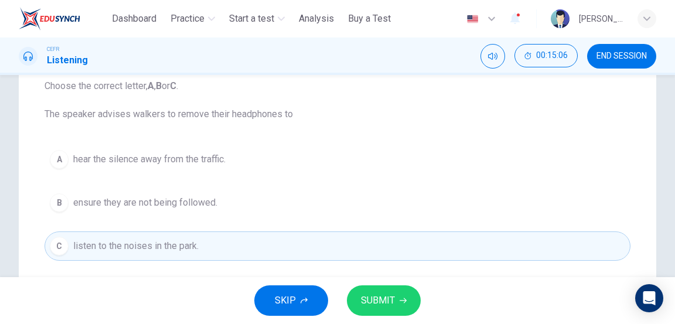
click at [388, 300] on span "SUBMIT" at bounding box center [378, 301] width 34 height 16
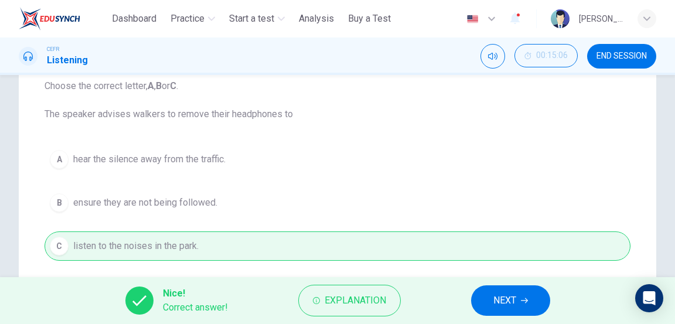
click at [501, 303] on span "NEXT" at bounding box center [505, 301] width 23 height 16
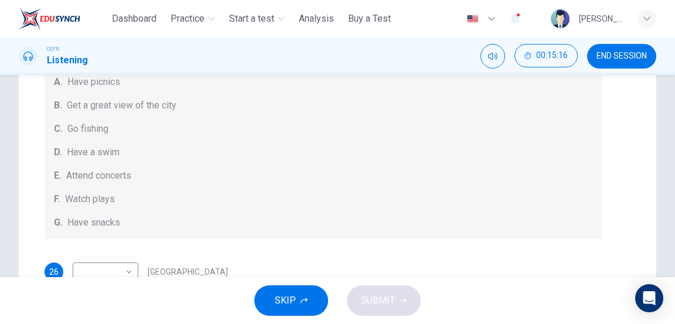
scroll to position [120, 0]
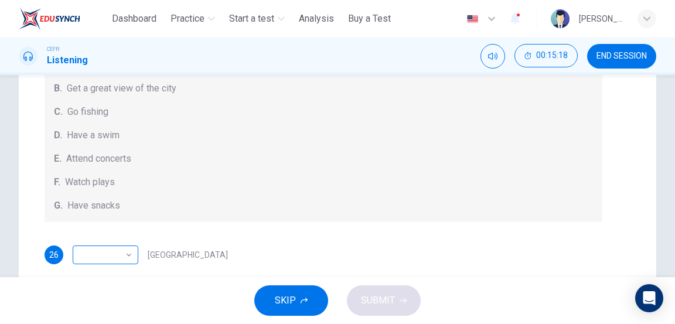
click at [123, 254] on body "This site uses cookies, as explained in our Privacy Policy . If you agree to th…" at bounding box center [337, 162] width 675 height 324
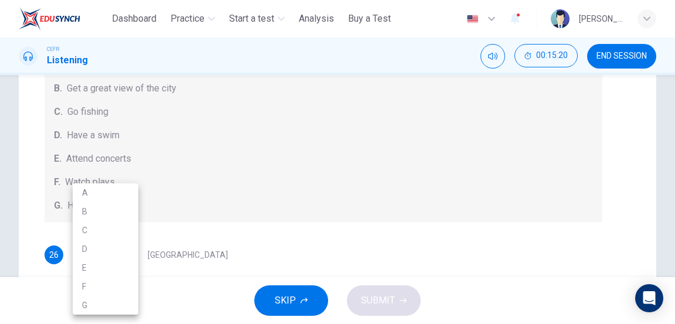
click at [108, 305] on li "G" at bounding box center [106, 305] width 66 height 19
type input "*"
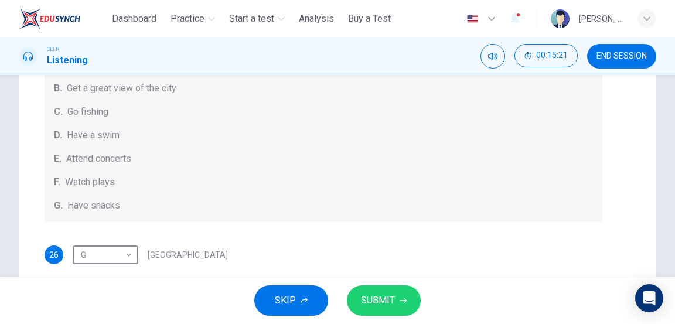
click at [389, 296] on span "SUBMIT" at bounding box center [378, 301] width 34 height 16
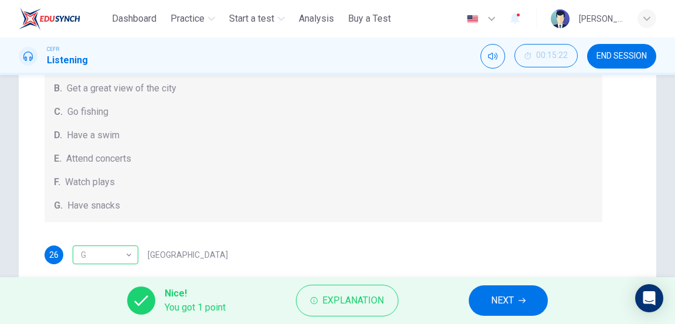
click at [511, 301] on span "NEXT" at bounding box center [502, 301] width 23 height 16
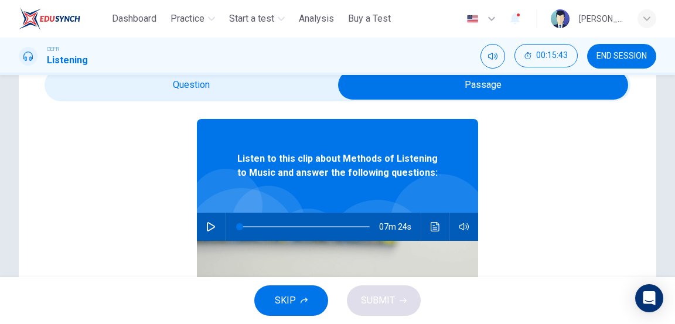
scroll to position [41, 0]
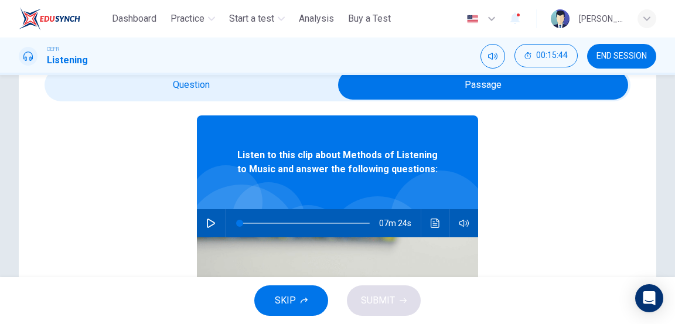
click at [212, 229] on button "button" at bounding box center [211, 223] width 19 height 28
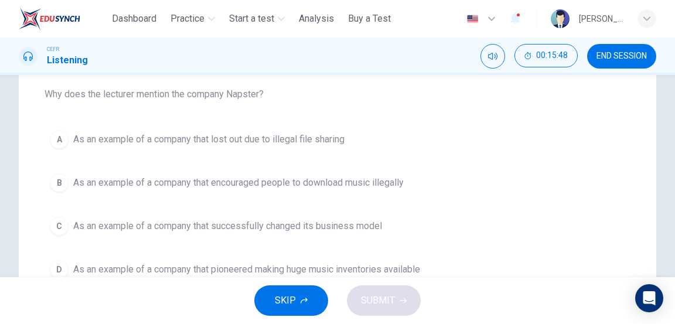
scroll to position [124, 0]
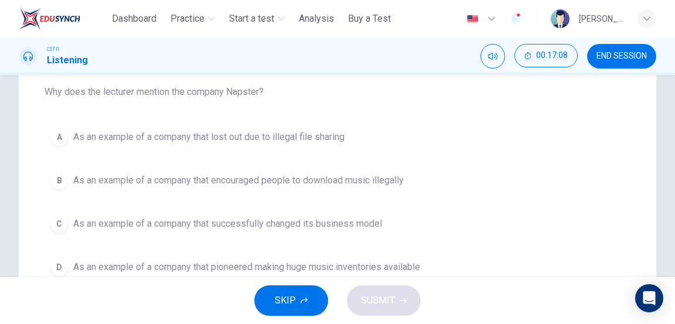
click at [417, 139] on button "A As an example of a company that lost out due to illegal file sharing" at bounding box center [338, 137] width 586 height 29
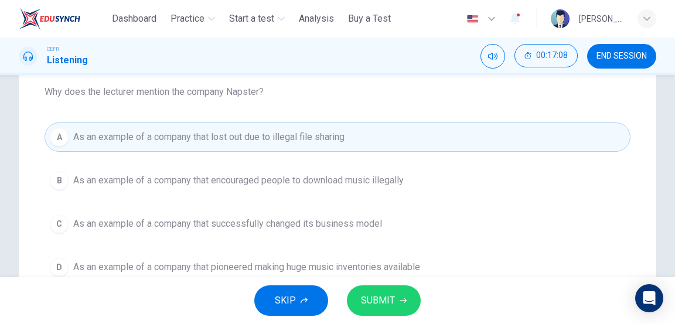
click at [393, 298] on span "SUBMIT" at bounding box center [378, 301] width 34 height 16
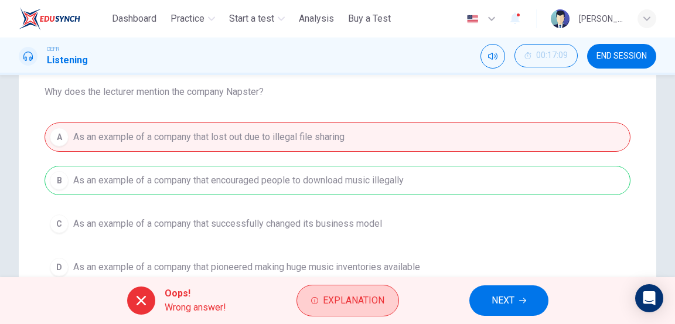
click at [370, 304] on span "Explanation" at bounding box center [354, 301] width 62 height 16
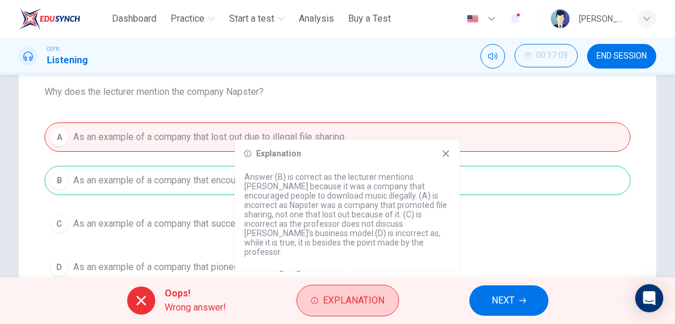
click at [386, 293] on button "Explanation" at bounding box center [348, 301] width 103 height 32
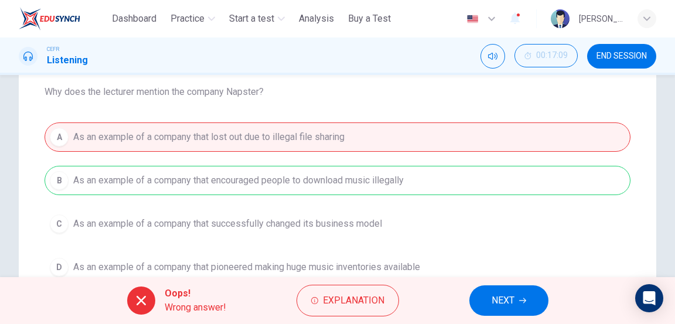
click at [485, 181] on div "A As an example of a company that lost out due to illegal file sharing B As an …" at bounding box center [338, 202] width 586 height 159
click at [495, 174] on div "A As an example of a company that lost out due to illegal file sharing B As an …" at bounding box center [338, 202] width 586 height 159
click at [495, 304] on span "NEXT" at bounding box center [503, 301] width 23 height 16
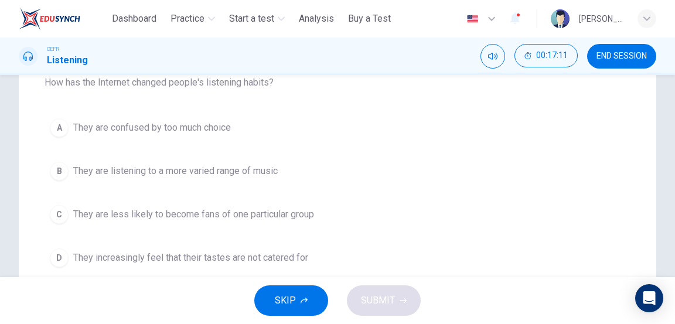
scroll to position [132, 0]
click at [377, 175] on button "B They are listening to a more varied range of music" at bounding box center [338, 171] width 586 height 29
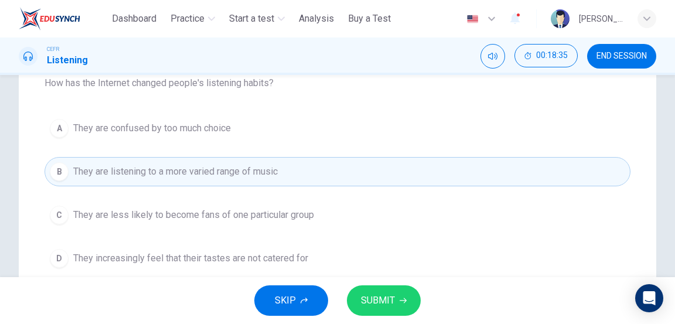
click at [388, 297] on span "SUBMIT" at bounding box center [378, 301] width 34 height 16
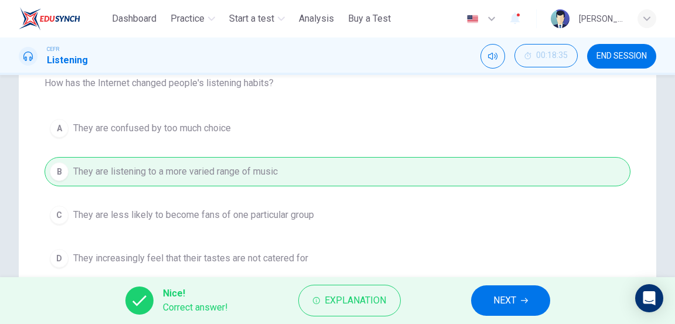
click at [496, 288] on button "NEXT" at bounding box center [510, 301] width 79 height 30
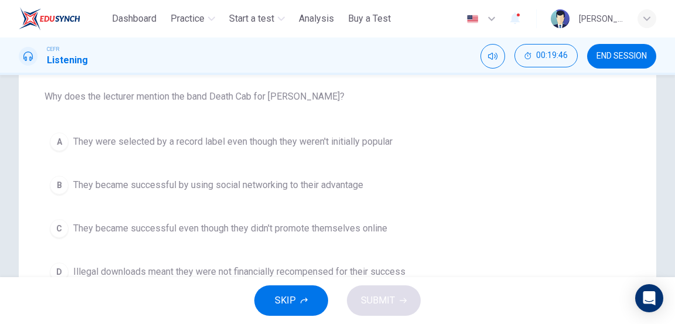
scroll to position [118, 0]
click at [440, 147] on button "A They were selected by a record label even though they weren't initially popul…" at bounding box center [338, 142] width 586 height 29
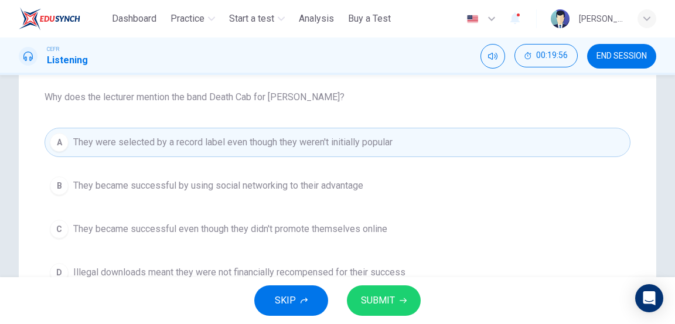
click at [400, 301] on icon "button" at bounding box center [403, 300] width 7 height 7
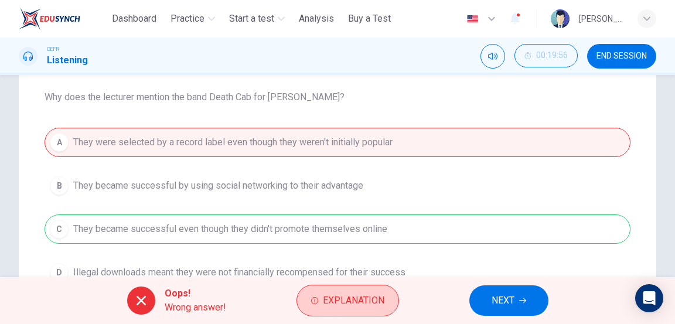
click at [380, 301] on span "Explanation" at bounding box center [354, 301] width 62 height 16
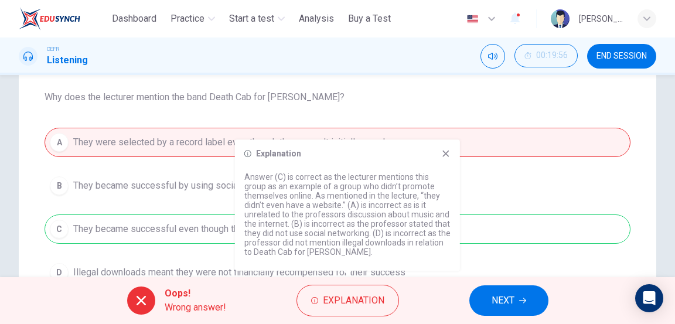
click at [478, 193] on div "A They were selected by a record label even though they weren't initially popul…" at bounding box center [338, 207] width 586 height 159
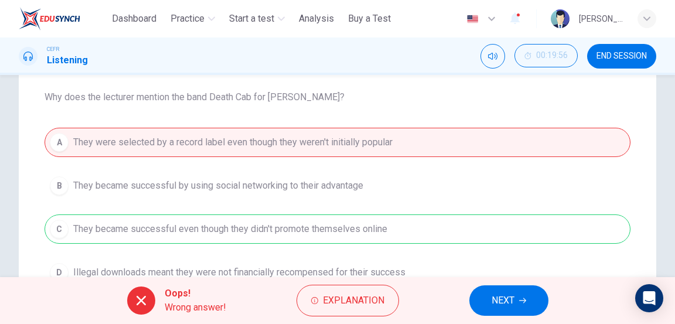
click at [511, 301] on span "NEXT" at bounding box center [503, 301] width 23 height 16
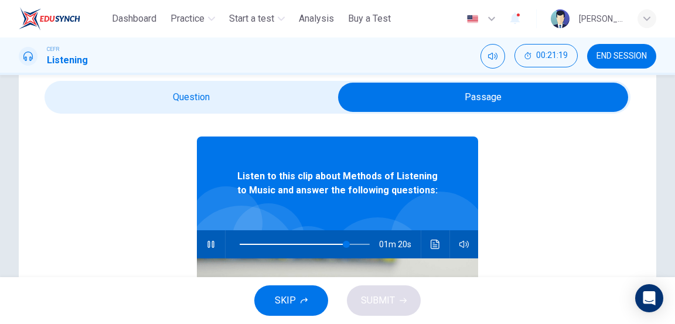
scroll to position [45, 0]
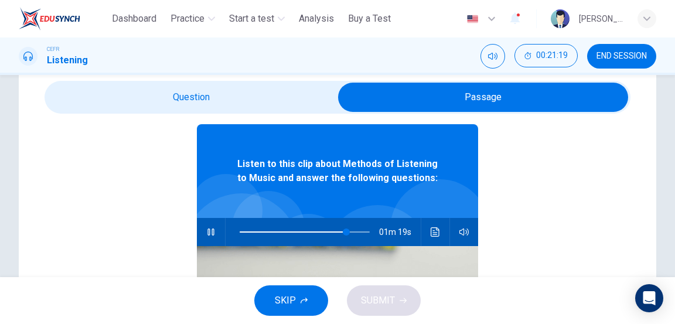
click at [437, 230] on icon "Click to see the audio transcription" at bounding box center [435, 231] width 9 height 9
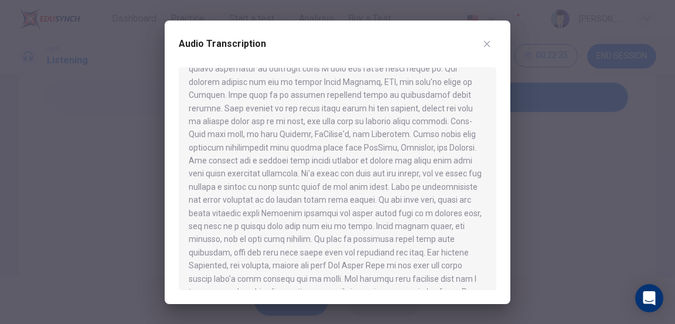
scroll to position [821, 0]
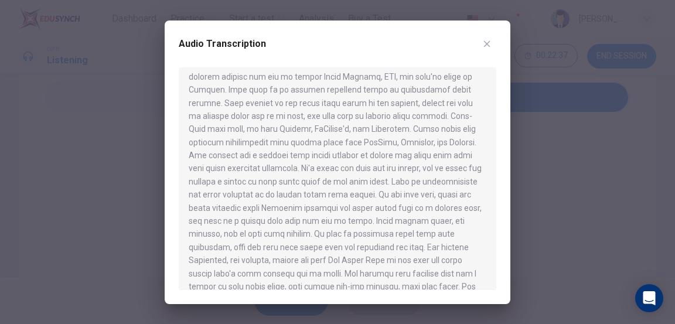
click at [492, 40] on button "button" at bounding box center [487, 44] width 19 height 19
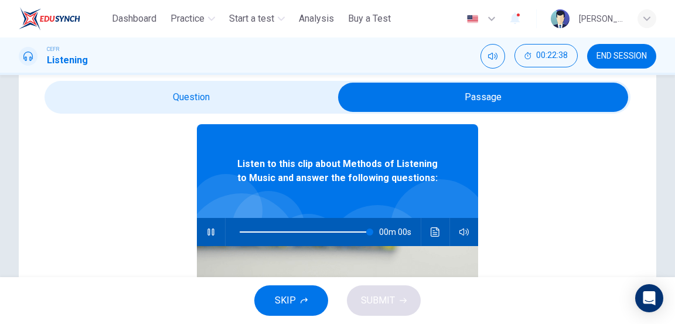
type input "*"
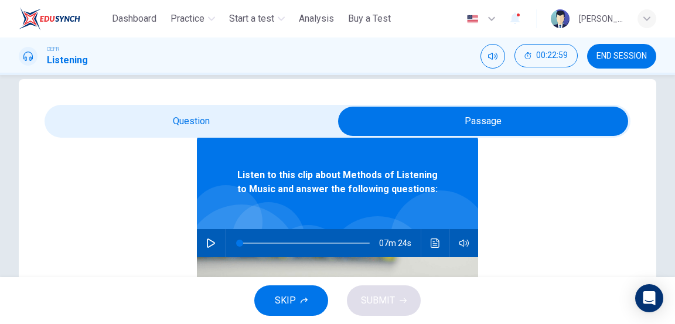
scroll to position [66, 0]
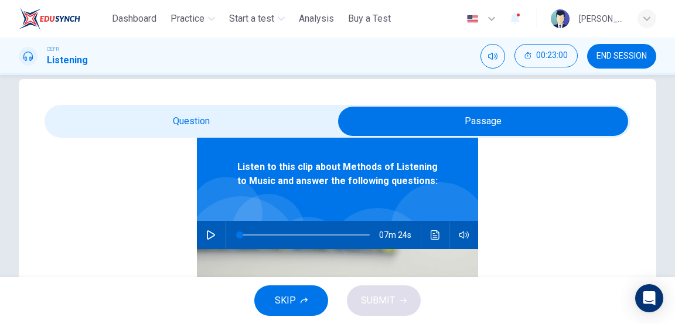
click at [439, 232] on icon "Click to see the audio transcription" at bounding box center [435, 234] width 9 height 9
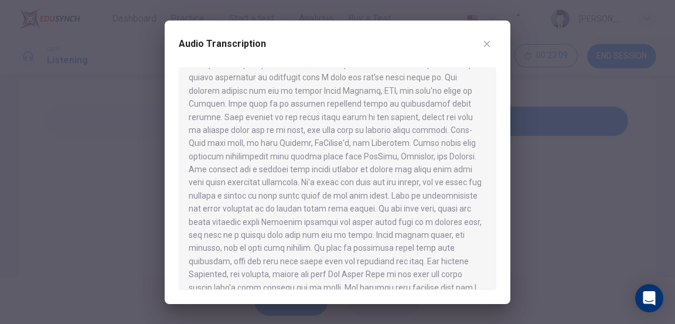
scroll to position [821, 0]
click at [494, 35] on div "Audio Transcription" at bounding box center [338, 51] width 318 height 33
click at [484, 45] on icon "button" at bounding box center [487, 43] width 9 height 9
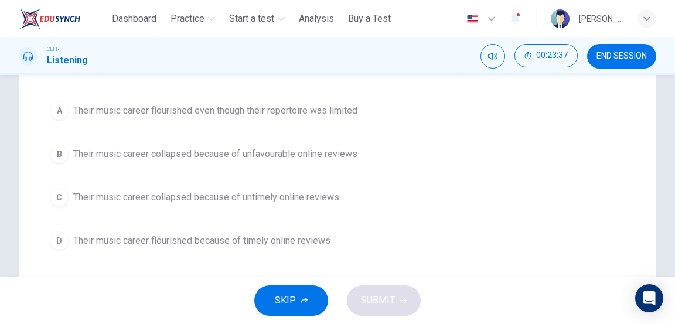
scroll to position [150, 0]
click at [400, 194] on button "C Their music career collapsed because of untimely online reviews" at bounding box center [338, 197] width 586 height 29
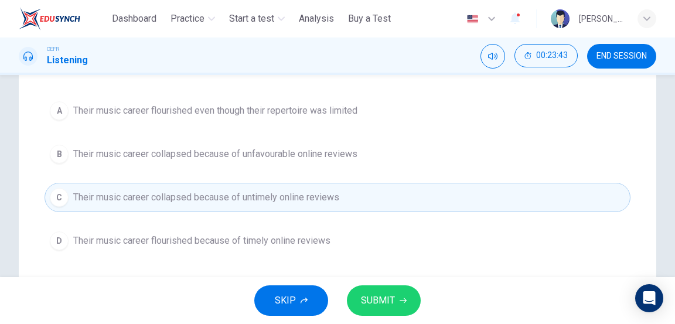
click at [396, 295] on button "SUBMIT" at bounding box center [384, 301] width 74 height 30
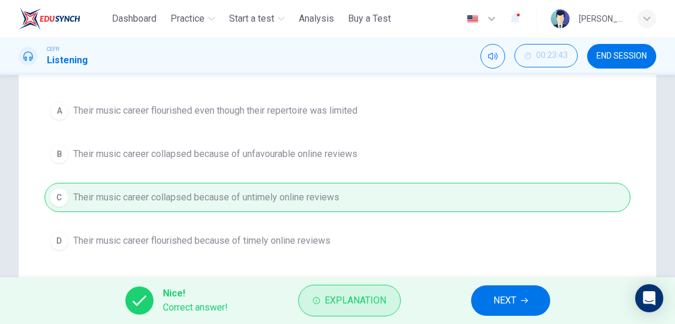
click at [377, 298] on span "Explanation" at bounding box center [356, 301] width 62 height 16
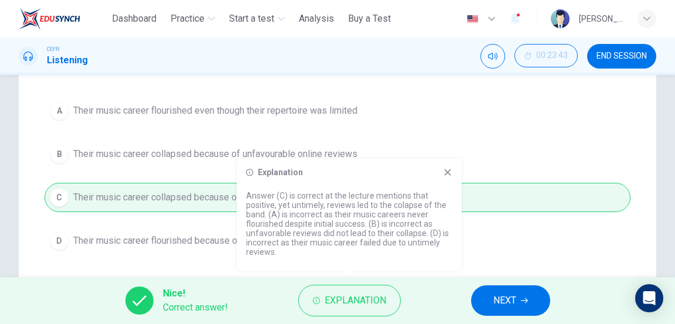
click at [447, 171] on icon at bounding box center [447, 172] width 9 height 9
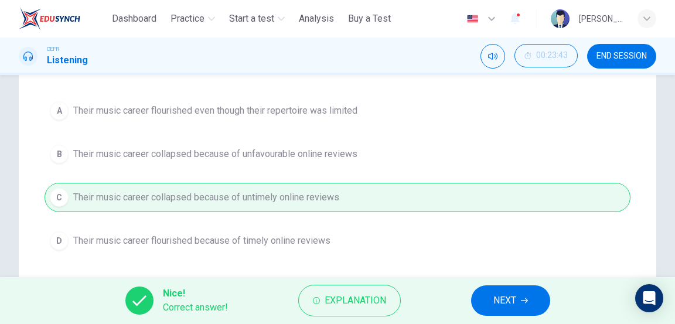
click at [521, 306] on button "NEXT" at bounding box center [510, 301] width 79 height 30
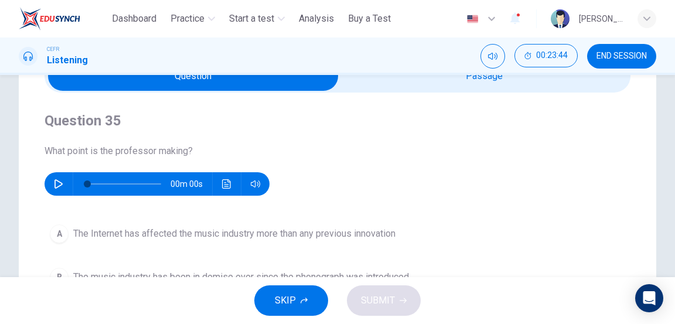
scroll to position [64, 0]
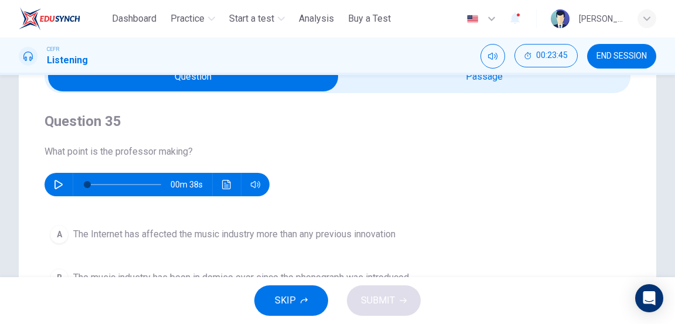
click at [52, 186] on button "button" at bounding box center [58, 184] width 19 height 23
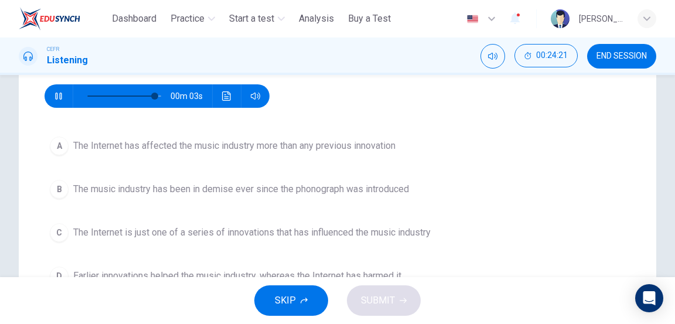
scroll to position [152, 0]
type input "*"
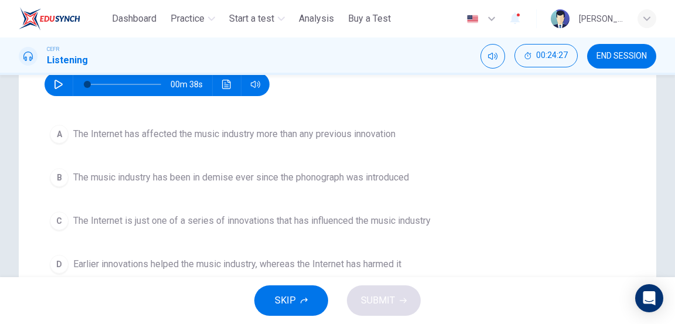
scroll to position [164, 0]
click at [429, 173] on button "B The music industry has been in demise ever since the phonograph was introduced" at bounding box center [338, 177] width 586 height 29
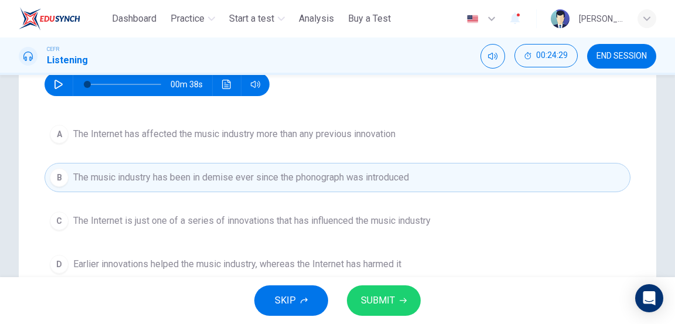
click at [395, 309] on button "SUBMIT" at bounding box center [384, 301] width 74 height 30
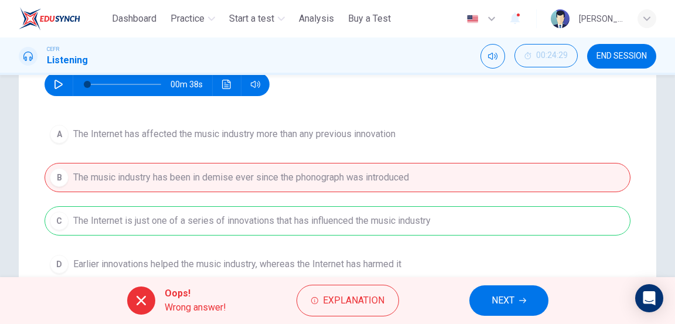
click at [502, 294] on span "NEXT" at bounding box center [503, 301] width 23 height 16
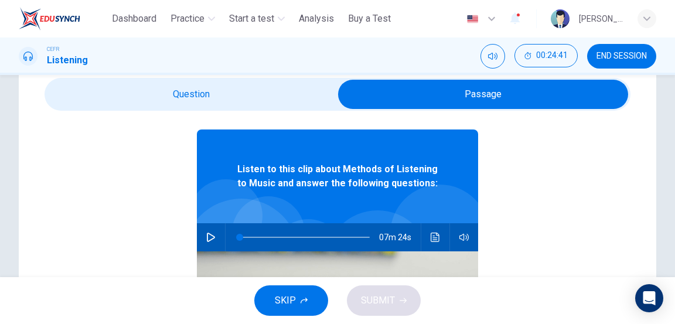
scroll to position [38, 0]
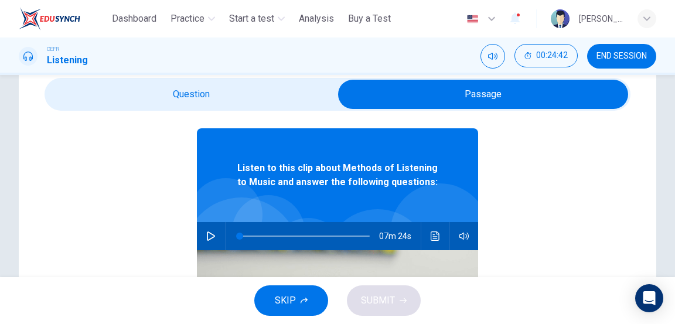
click at [438, 243] on button "Click to see the audio transcription" at bounding box center [435, 236] width 19 height 28
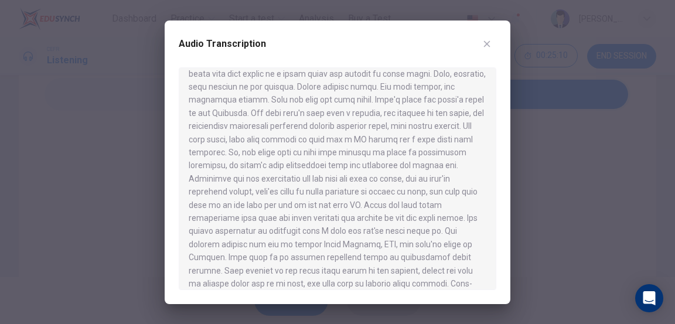
scroll to position [658, 0]
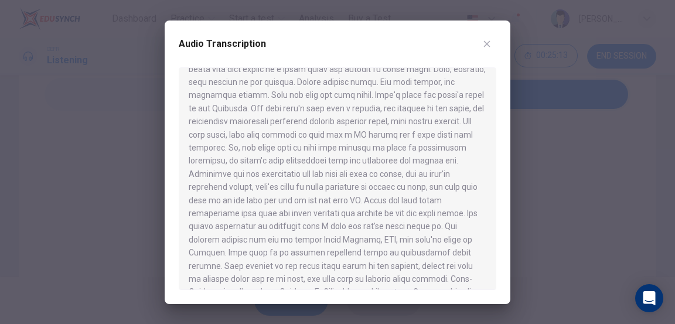
click at [490, 40] on icon "button" at bounding box center [487, 43] width 9 height 9
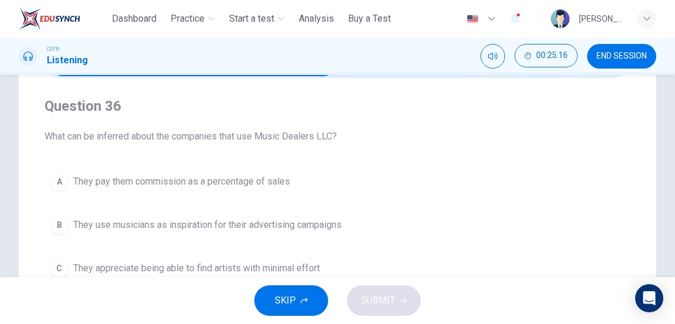
scroll to position [88, 0]
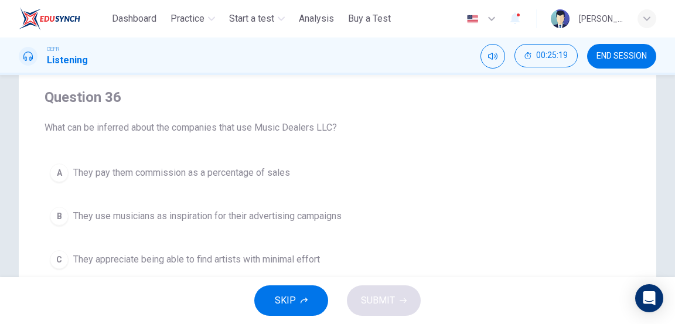
click at [396, 218] on button "B They use musicians as inspiration for their advertising campaigns" at bounding box center [338, 216] width 586 height 29
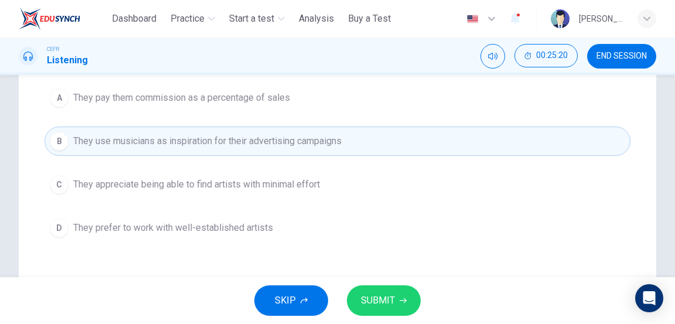
scroll to position [164, 0]
click at [400, 299] on icon "button" at bounding box center [403, 300] width 7 height 7
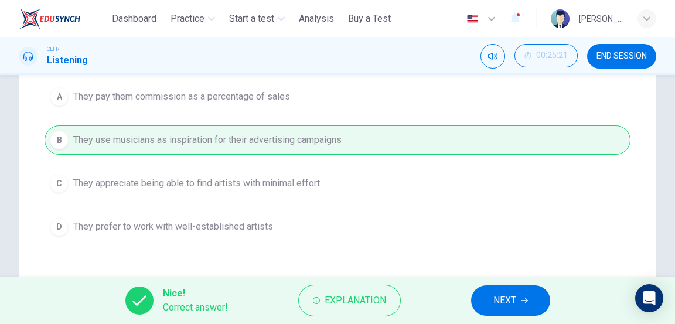
click at [520, 300] on button "NEXT" at bounding box center [510, 301] width 79 height 30
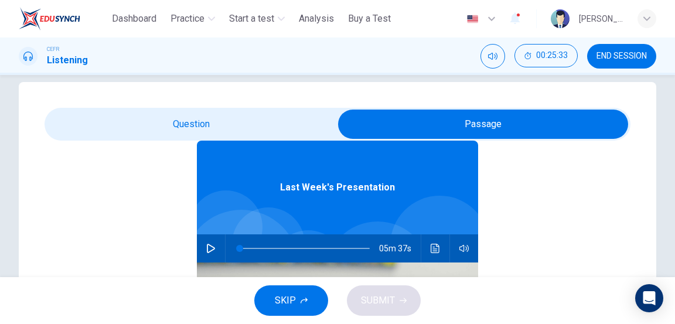
scroll to position [66, 0]
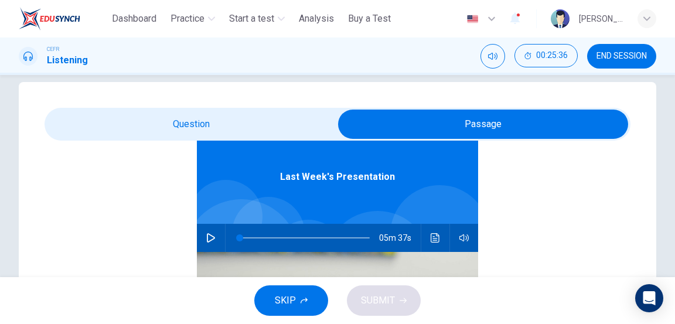
click at [211, 240] on icon "button" at bounding box center [211, 237] width 8 height 9
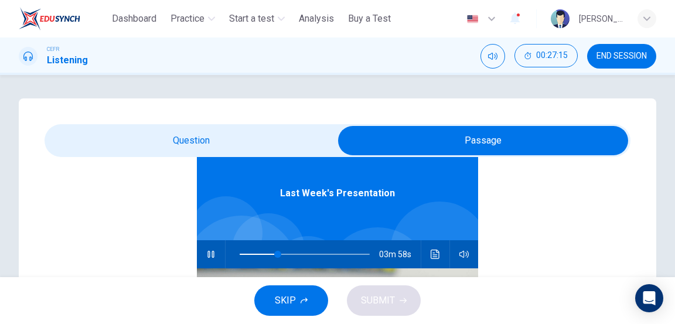
click at [205, 255] on button "button" at bounding box center [211, 254] width 19 height 28
click at [436, 259] on icon "Click to see the audio transcription" at bounding box center [435, 254] width 9 height 9
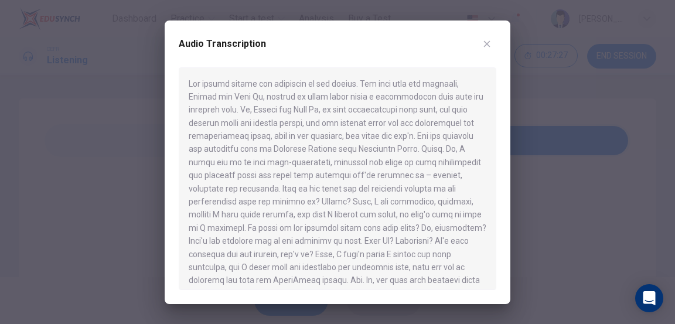
click at [528, 224] on div at bounding box center [337, 162] width 675 height 324
type input "**"
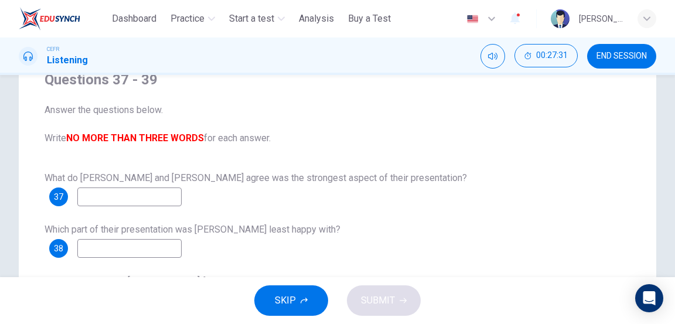
scroll to position [106, 0]
click at [163, 193] on input at bounding box center [129, 196] width 104 height 19
type input "*********"
click at [156, 244] on input at bounding box center [129, 248] width 104 height 19
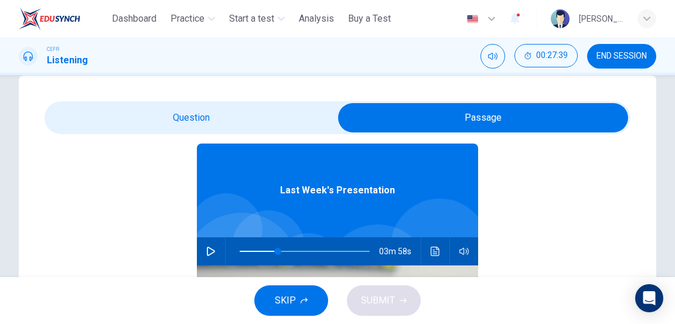
scroll to position [66, 0]
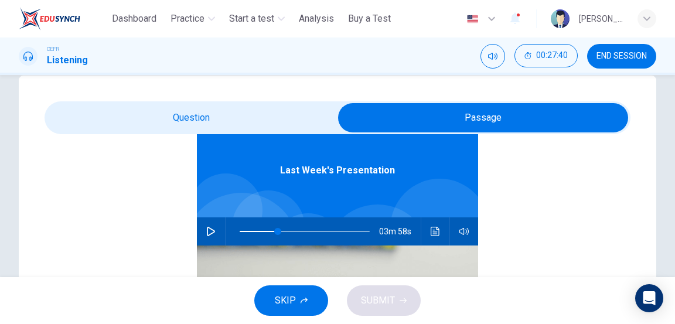
click at [210, 227] on icon "button" at bounding box center [210, 231] width 9 height 9
type input "**"
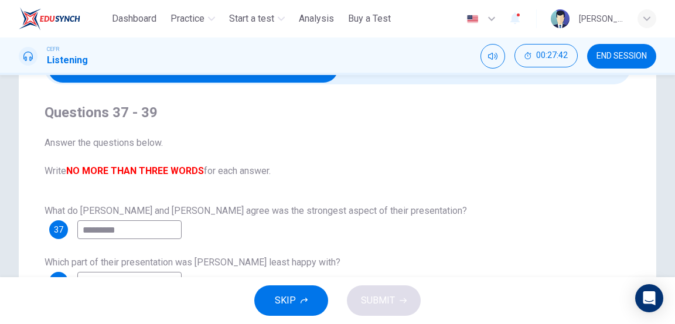
scroll to position [108, 0]
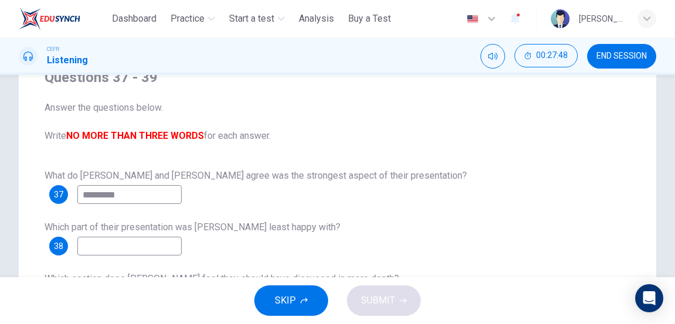
click at [131, 243] on input at bounding box center [129, 246] width 104 height 19
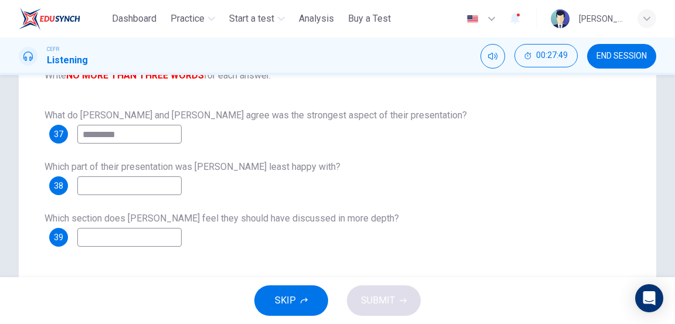
scroll to position [169, 0]
type input "*"
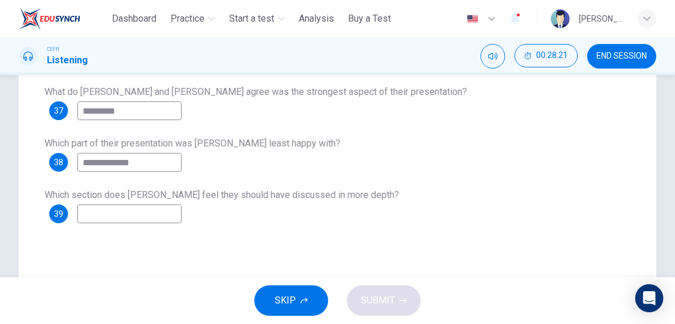
scroll to position [193, 0]
type input "**********"
click at [175, 210] on input at bounding box center [129, 212] width 104 height 19
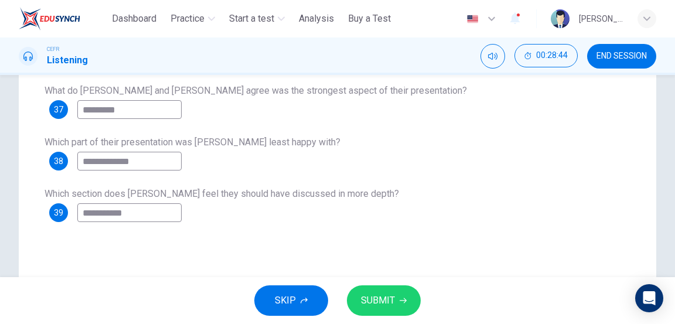
type input "**********"
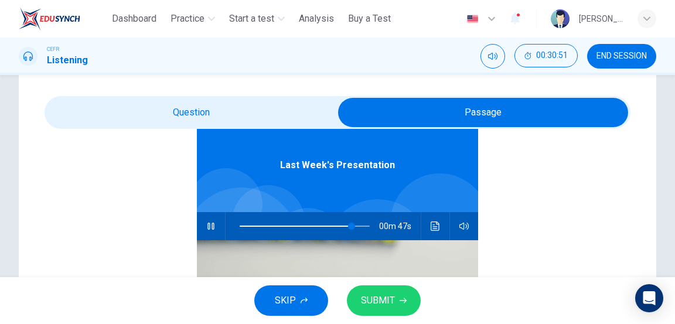
scroll to position [64, 0]
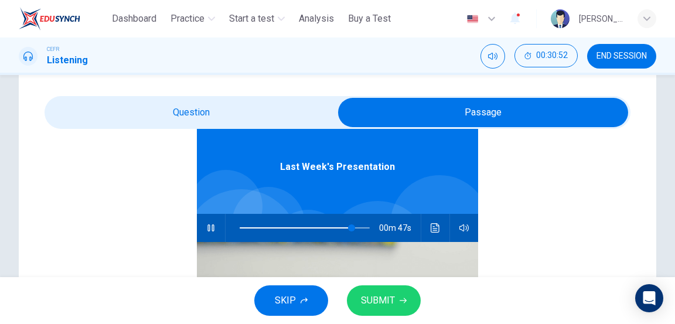
click at [436, 226] on icon "Click to see the audio transcription" at bounding box center [435, 227] width 9 height 9
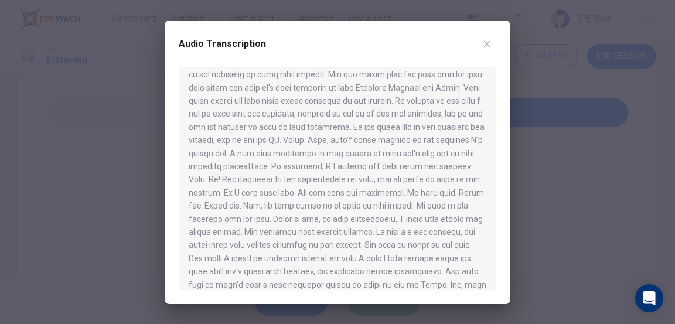
scroll to position [611, 0]
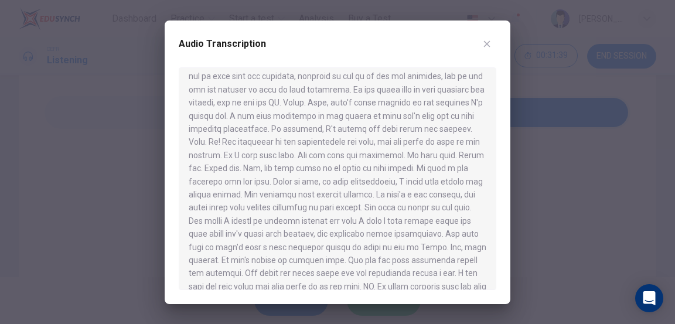
type input "*"
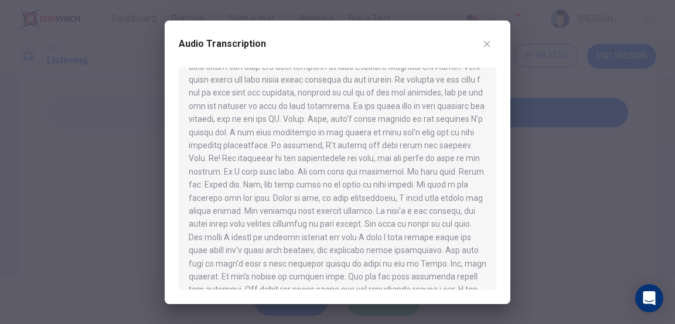
scroll to position [595, 0]
click at [522, 171] on div at bounding box center [337, 162] width 675 height 324
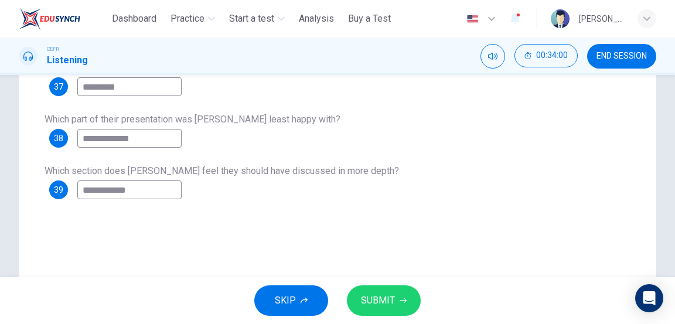
scroll to position [216, 0]
click at [402, 296] on button "SUBMIT" at bounding box center [384, 301] width 74 height 30
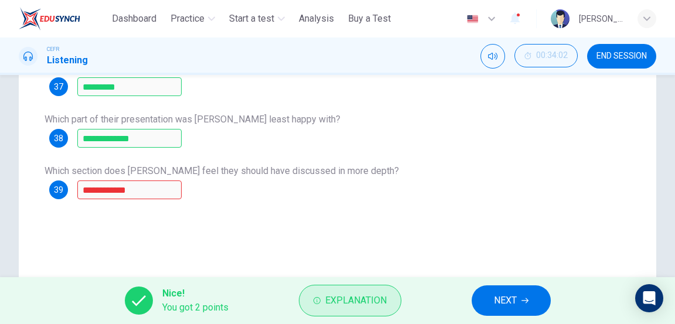
click at [372, 293] on span "Explanation" at bounding box center [356, 301] width 62 height 16
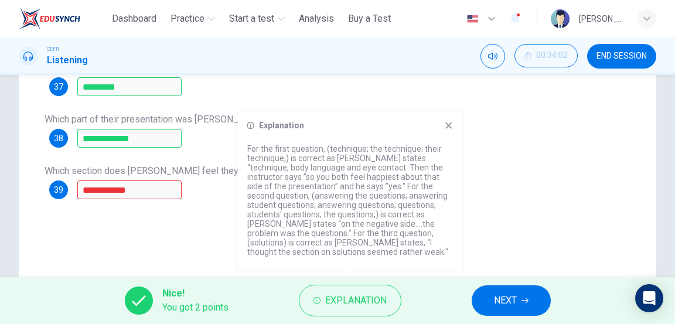
click at [446, 127] on icon at bounding box center [448, 125] width 9 height 9
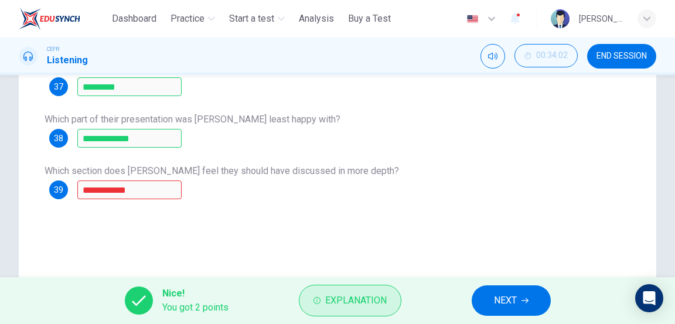
click at [365, 292] on button "Explanation" at bounding box center [350, 301] width 103 height 32
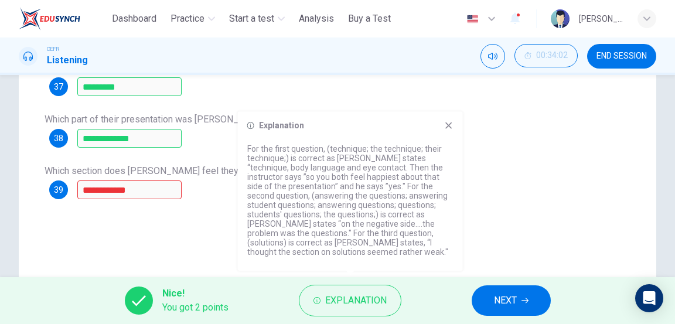
click at [448, 125] on icon at bounding box center [449, 126] width 6 height 6
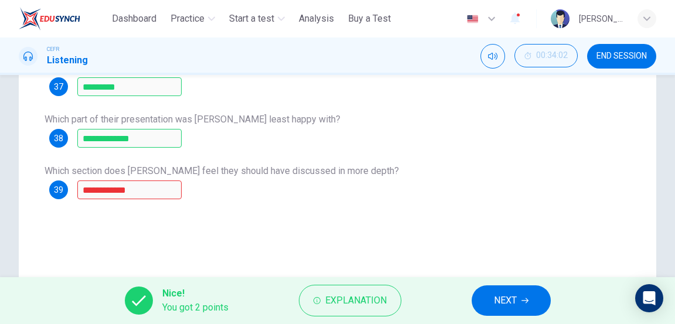
click at [510, 299] on span "NEXT" at bounding box center [505, 301] width 23 height 16
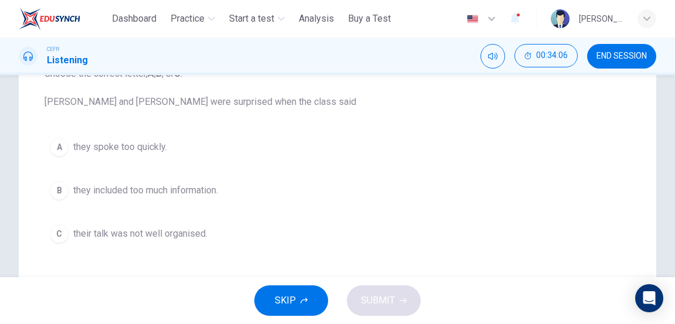
scroll to position [142, 0]
click at [145, 145] on span "they spoke too quickly." at bounding box center [120, 147] width 94 height 14
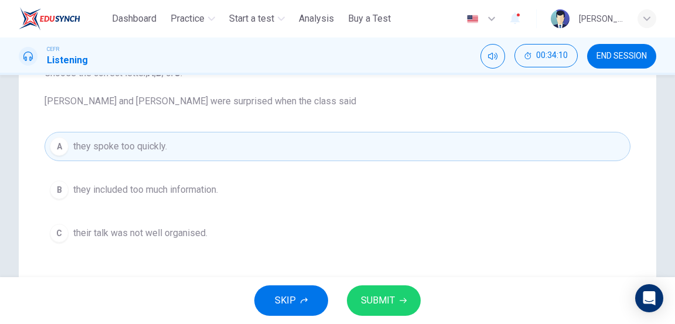
click at [395, 295] on button "SUBMIT" at bounding box center [384, 301] width 74 height 30
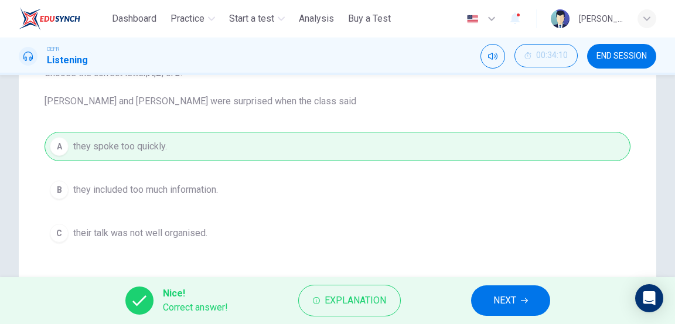
click at [506, 293] on span "NEXT" at bounding box center [505, 301] width 23 height 16
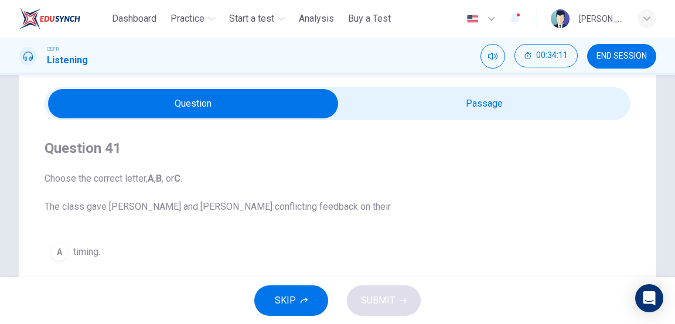
scroll to position [36, 0]
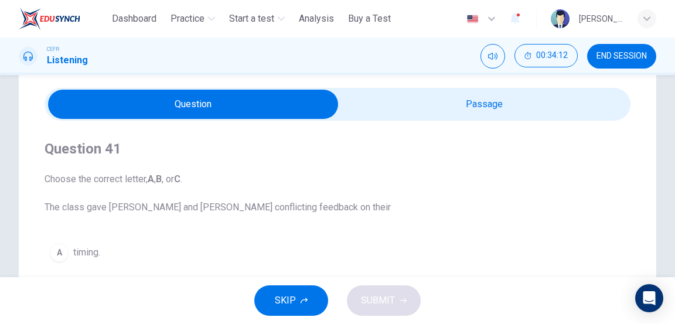
click at [625, 57] on span "END SESSION" at bounding box center [622, 56] width 50 height 9
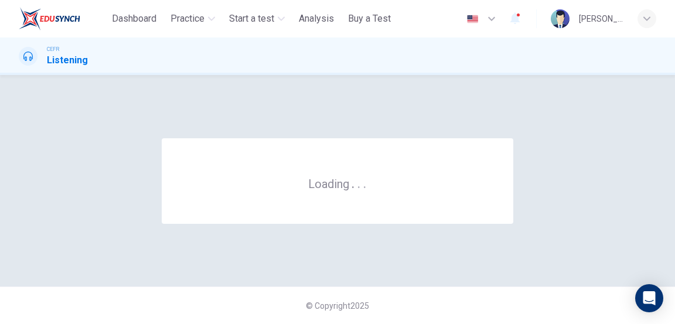
scroll to position [0, 0]
